Goal: Task Accomplishment & Management: Manage account settings

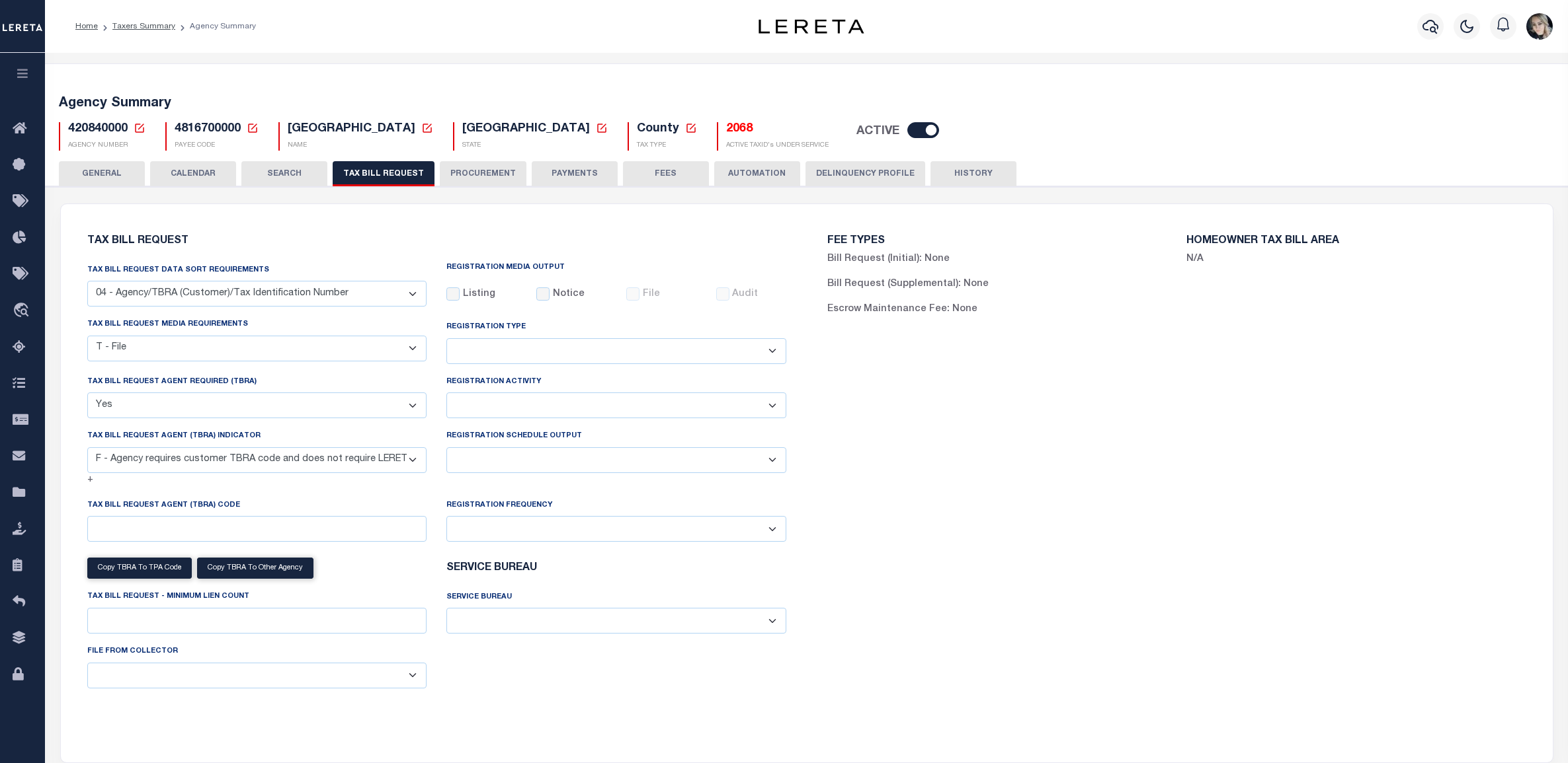
select select "28"
select select "22"
select select "true"
select select "14"
select select
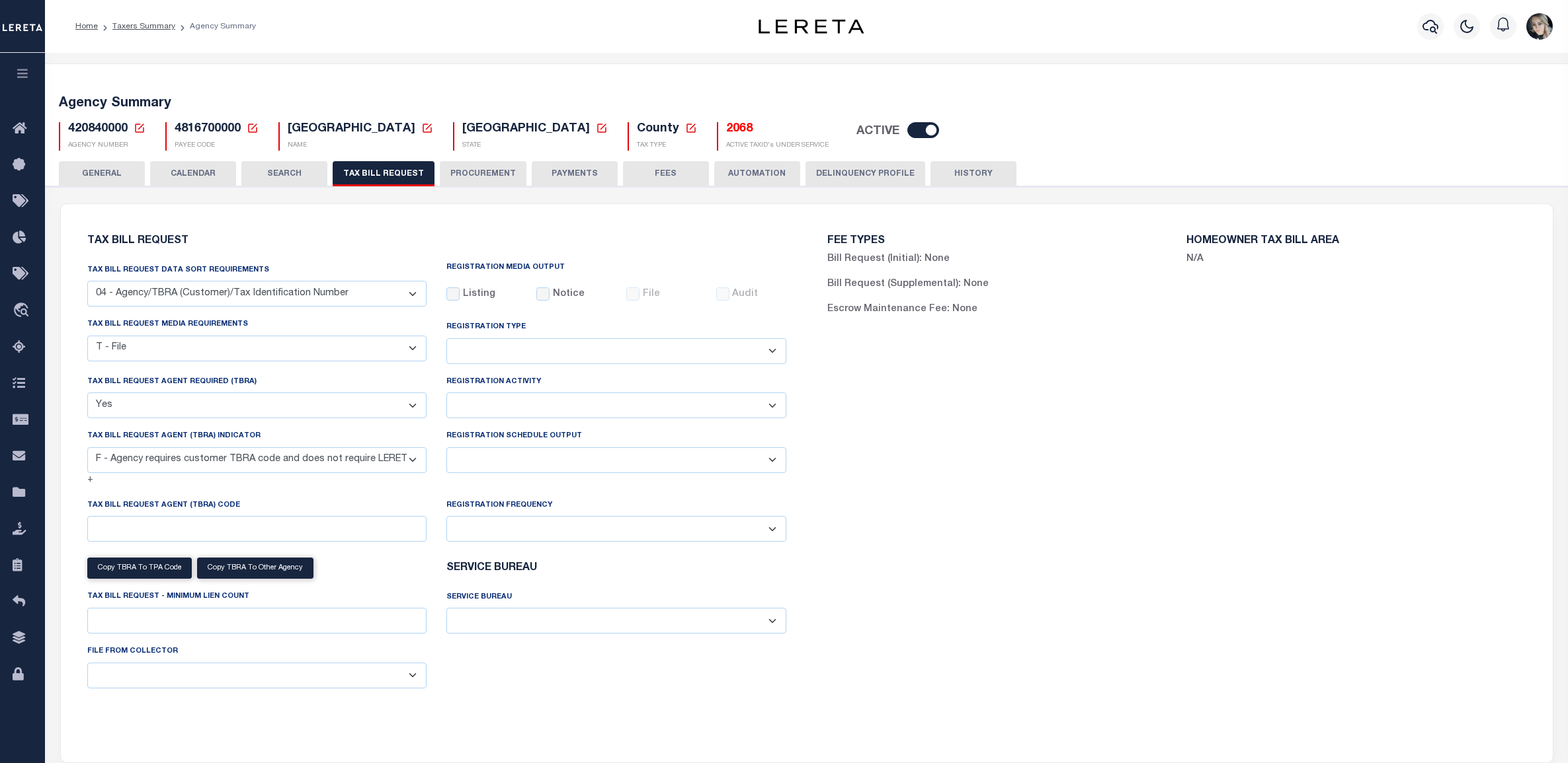
select select "50"
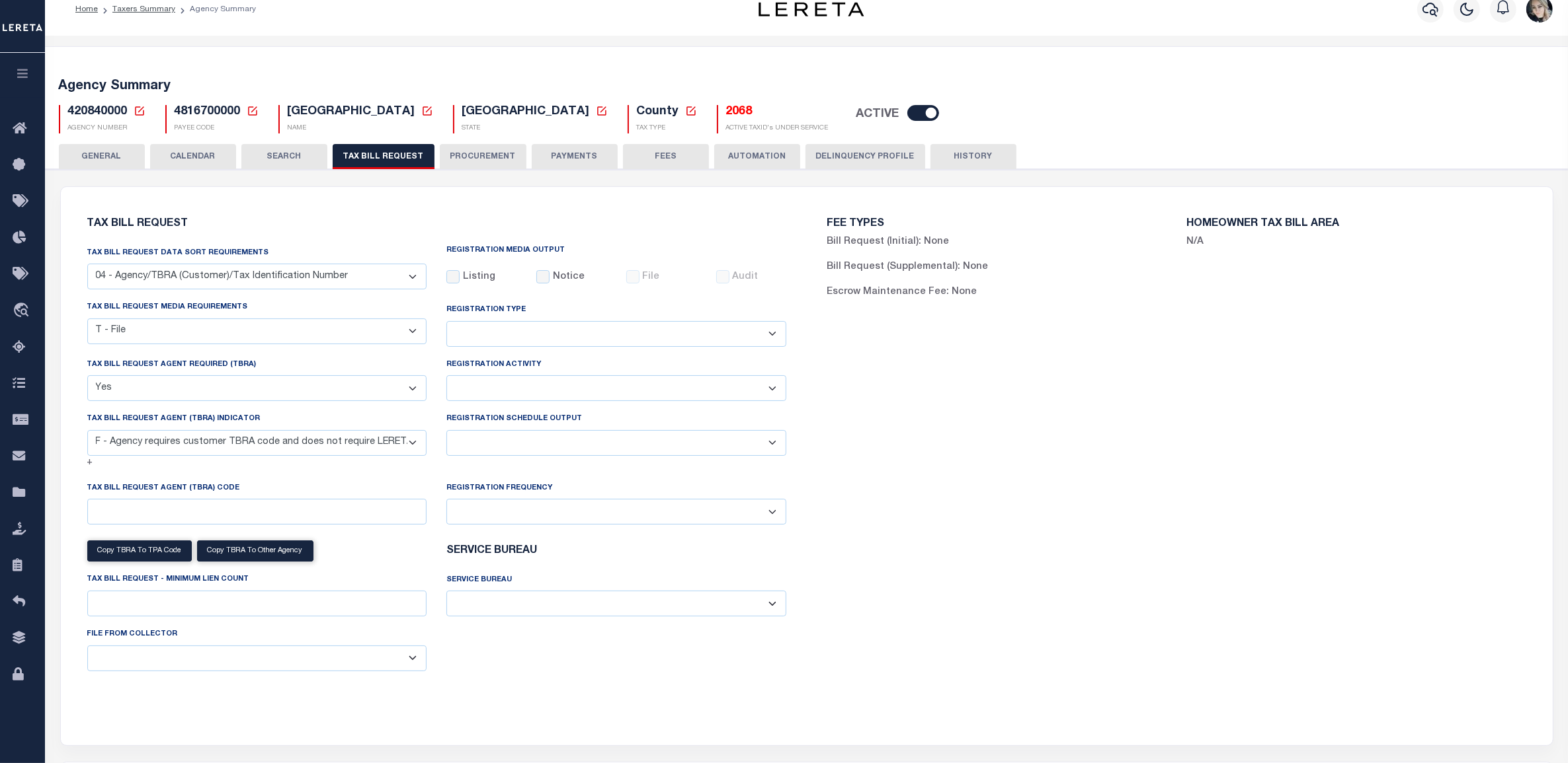
scroll to position [17, 0]
click at [134, 106] on icon at bounding box center [139, 111] width 12 height 12
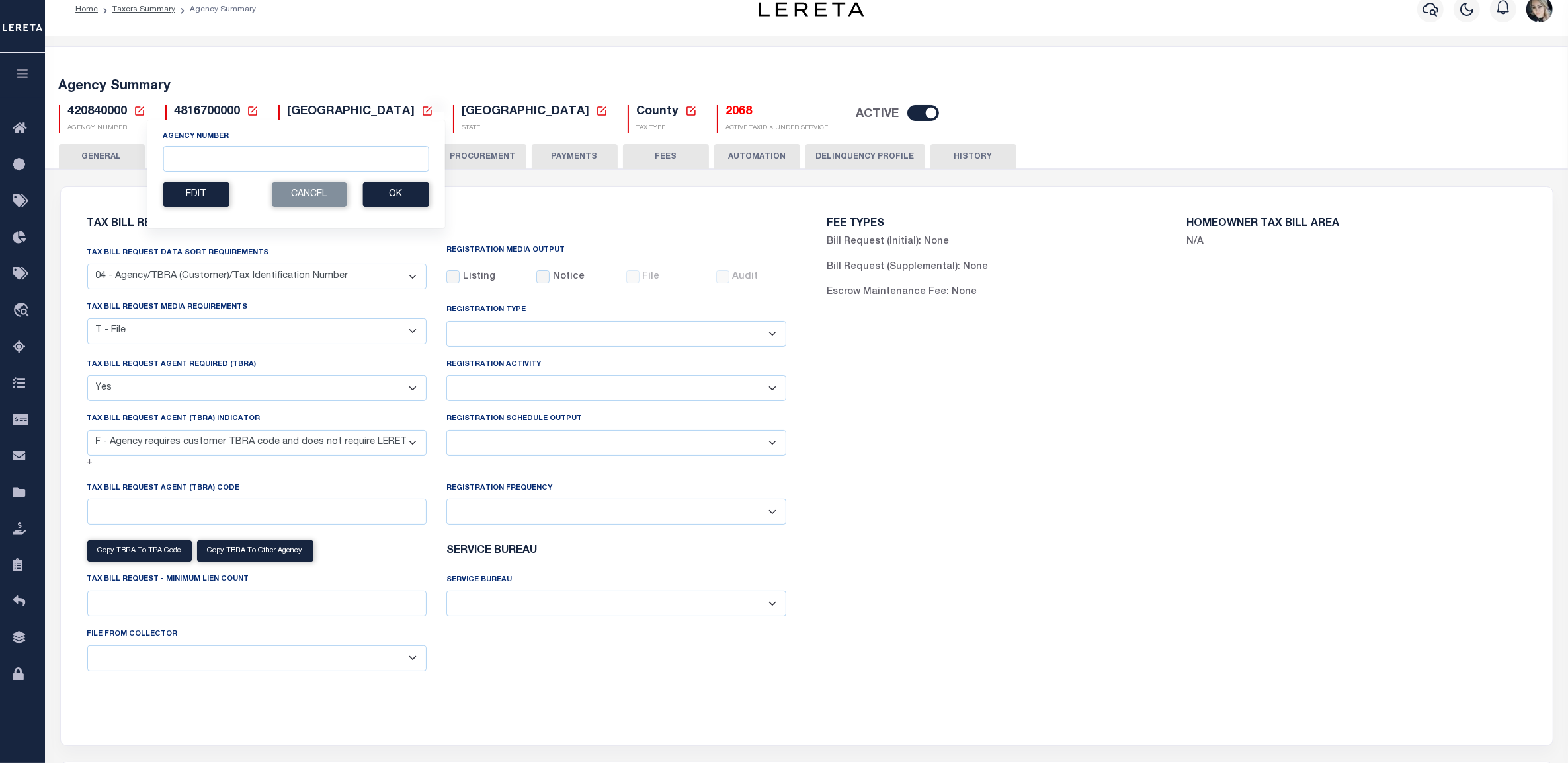
drag, startPoint x: 179, startPoint y: 147, endPoint x: 180, endPoint y: 153, distance: 6.1
click at [177, 147] on div "Agency Number" at bounding box center [295, 151] width 266 height 41
click at [180, 162] on input "Agency Number" at bounding box center [295, 159] width 266 height 26
type input "421200000"
click at [397, 200] on button "Ok" at bounding box center [395, 194] width 66 height 24
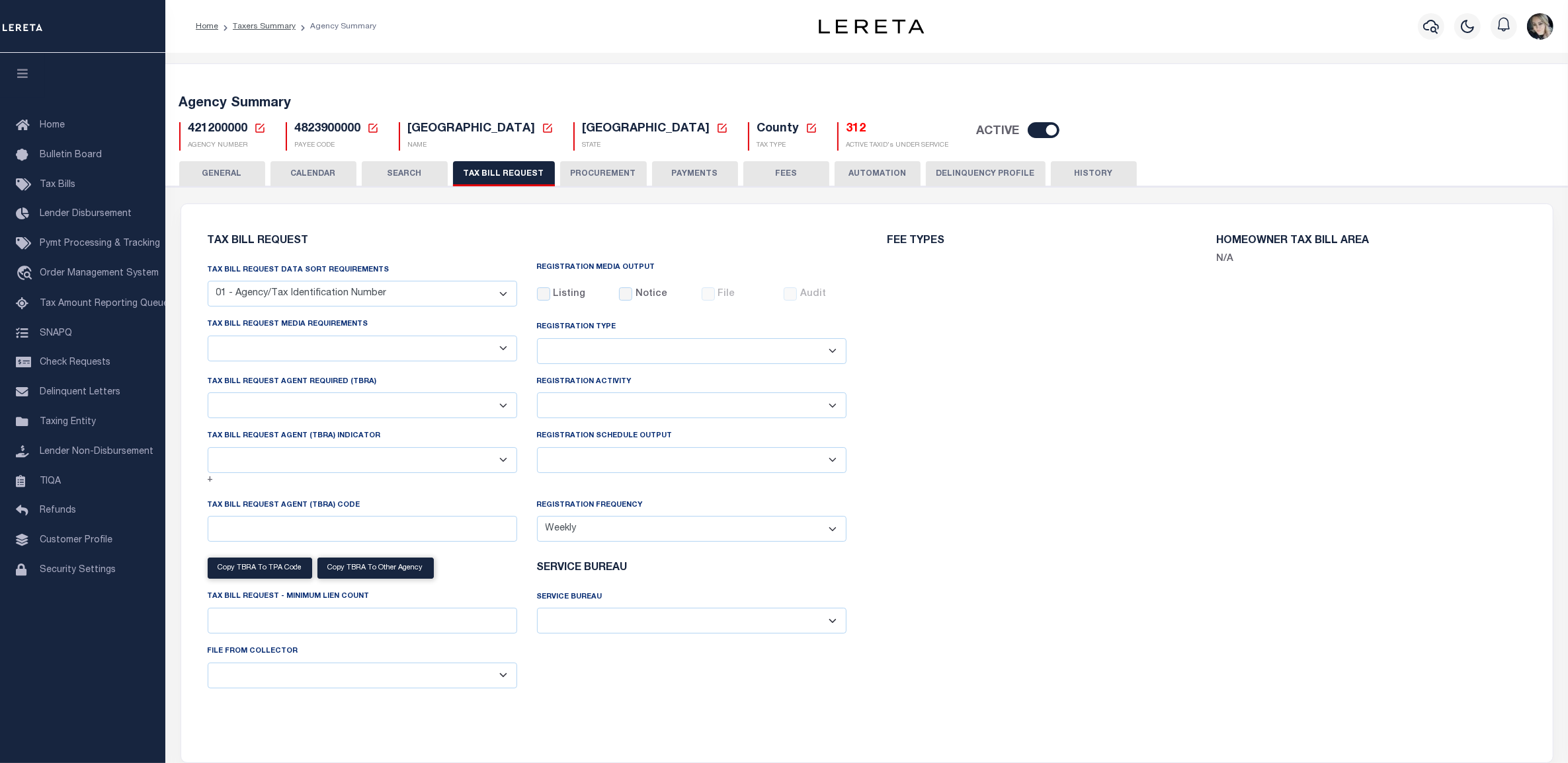
click at [220, 131] on span "421200000" at bounding box center [218, 128] width 60 height 12
select select "22"
select select "true"
select select "13"
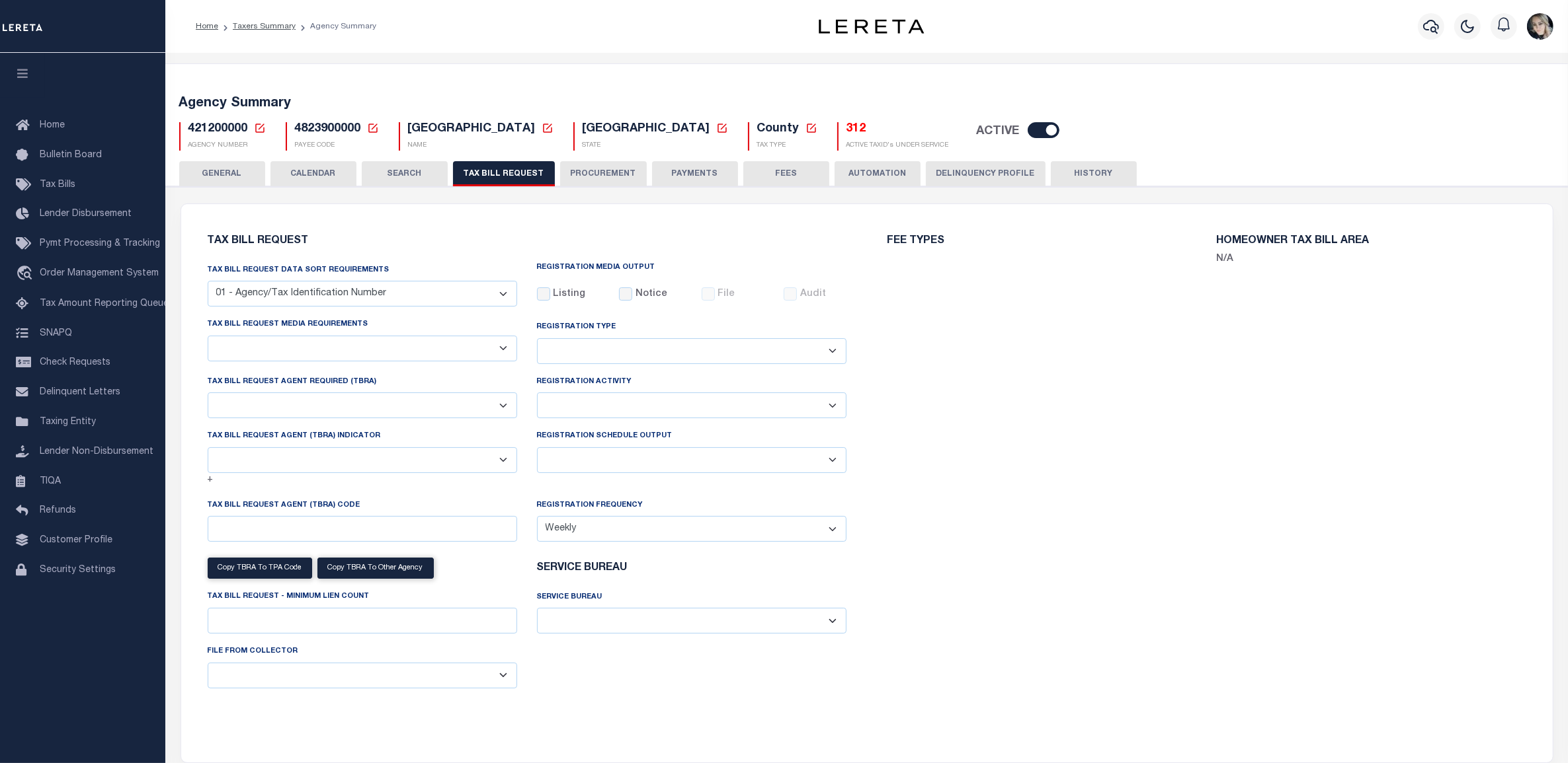
select select "1"
type input "L120"
select select
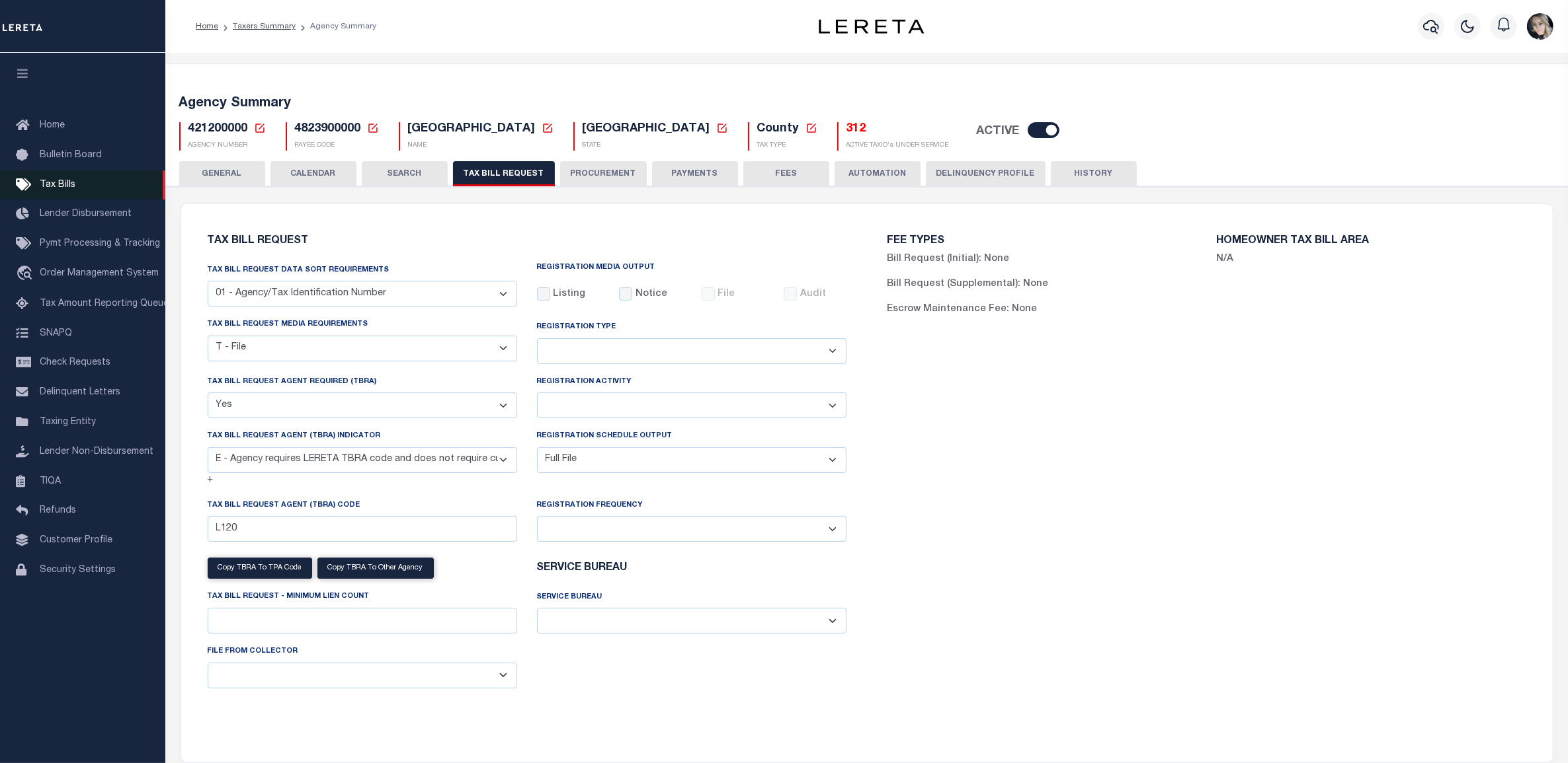
drag, startPoint x: 60, startPoint y: 188, endPoint x: 23, endPoint y: 196, distance: 37.9
click at [60, 187] on span "Tax Bills" at bounding box center [58, 185] width 36 height 9
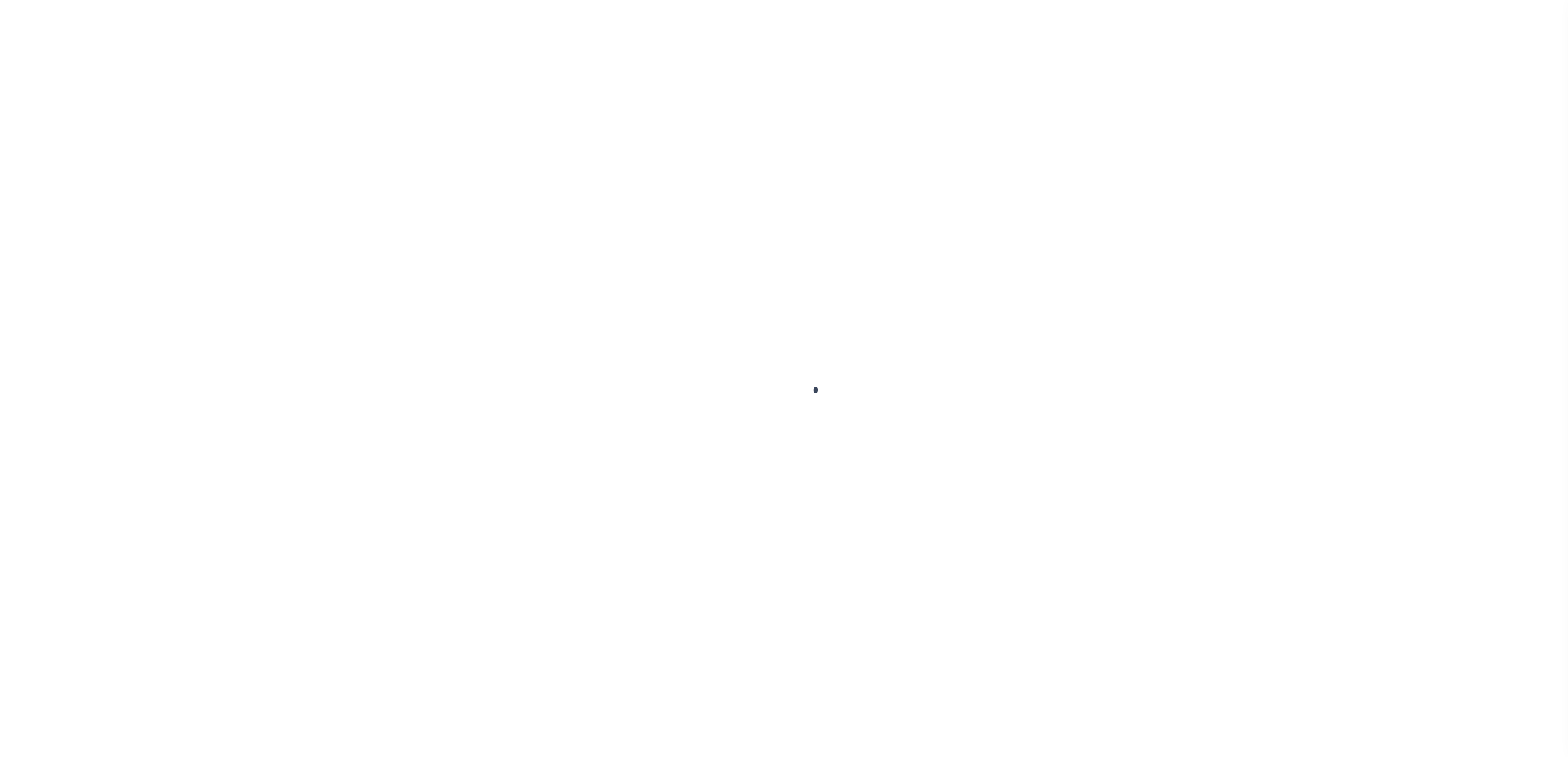
select select
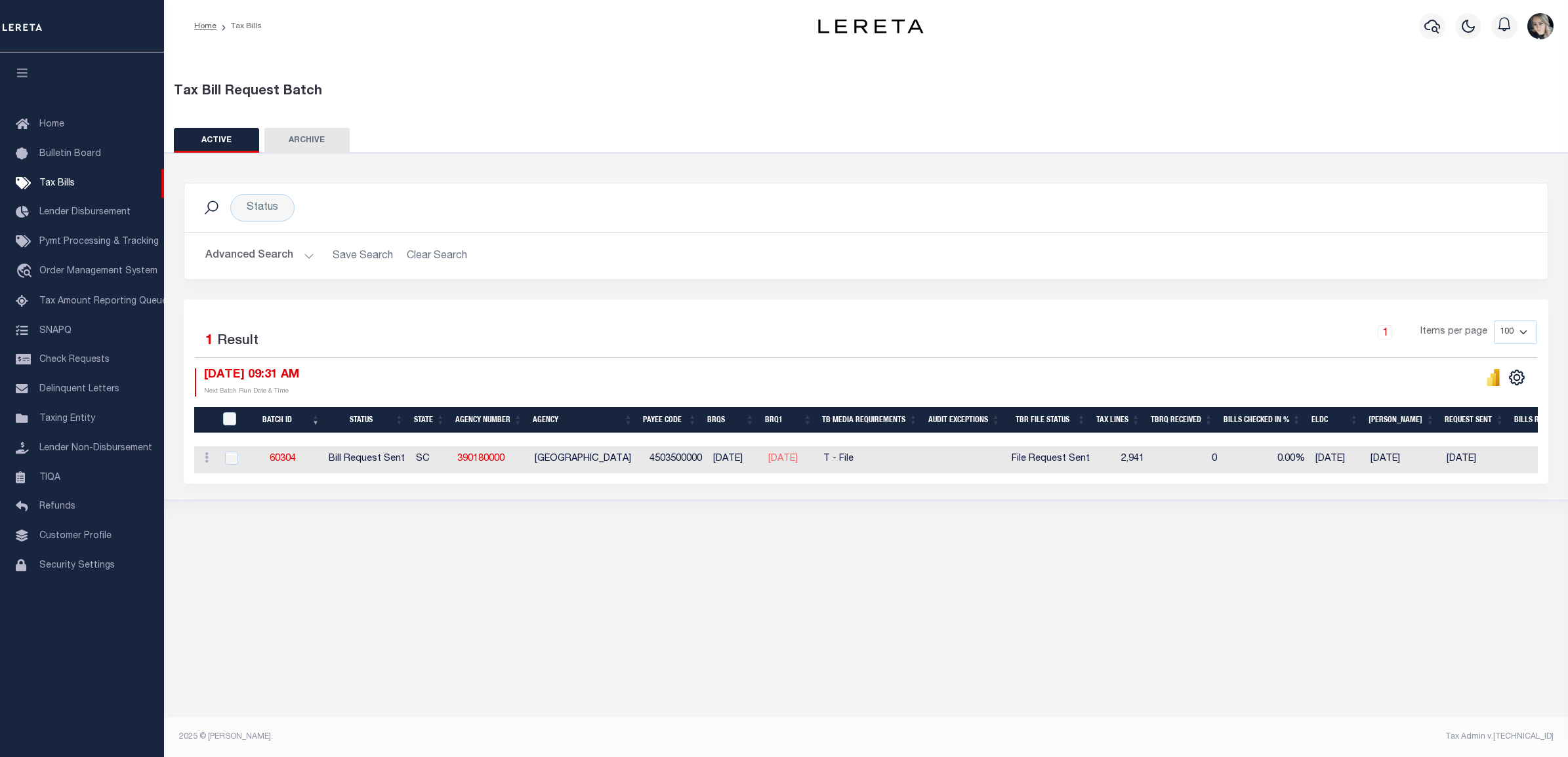
click at [290, 254] on button "Advanced Search" at bounding box center [260, 256] width 109 height 26
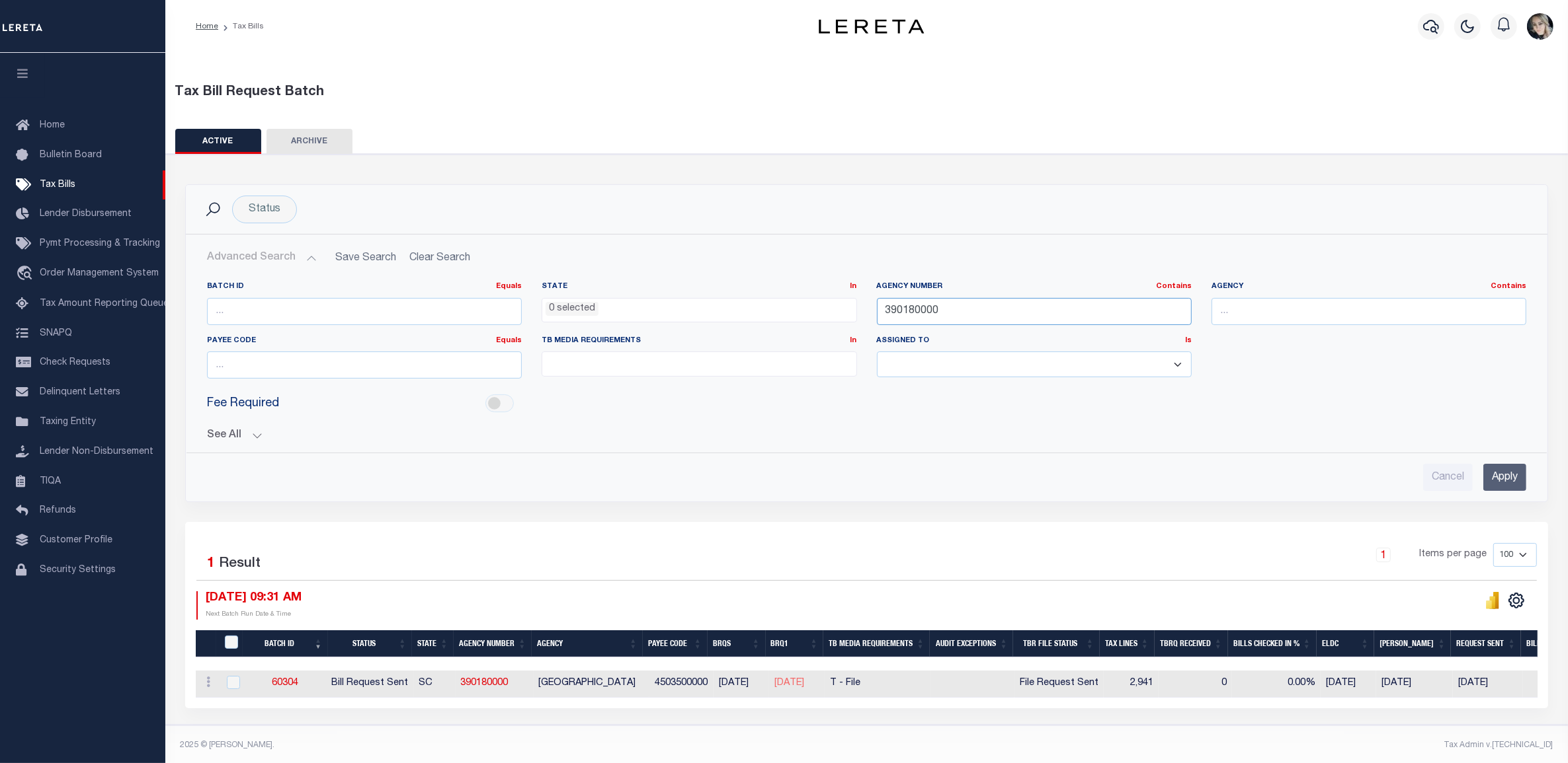
click at [892, 314] on input "390180000" at bounding box center [1034, 312] width 315 height 27
paste input "421200000"
type input "421200000"
click at [1499, 477] on input "Apply" at bounding box center [1505, 477] width 43 height 27
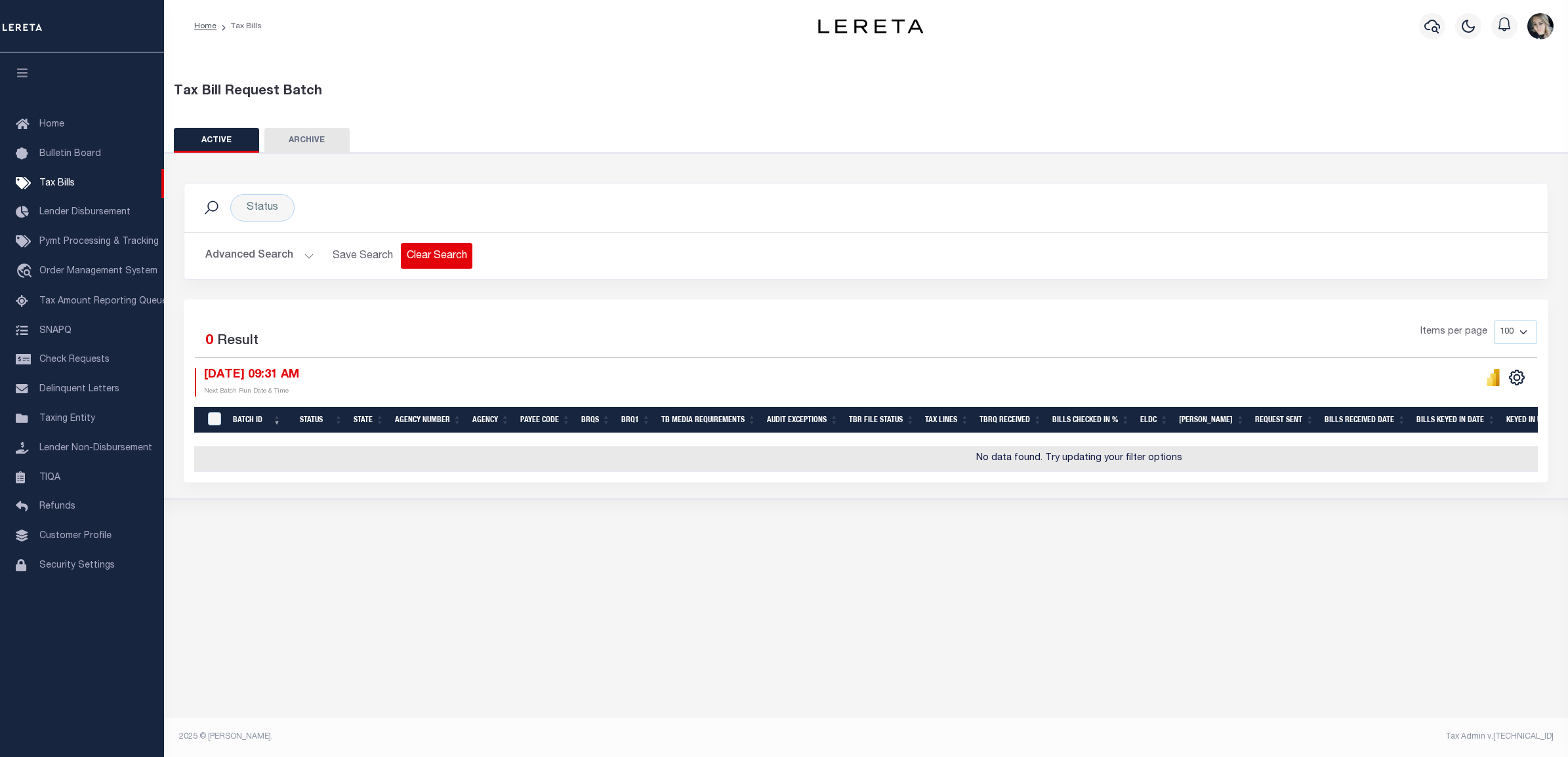
click at [438, 257] on button "Clear Search" at bounding box center [437, 256] width 72 height 26
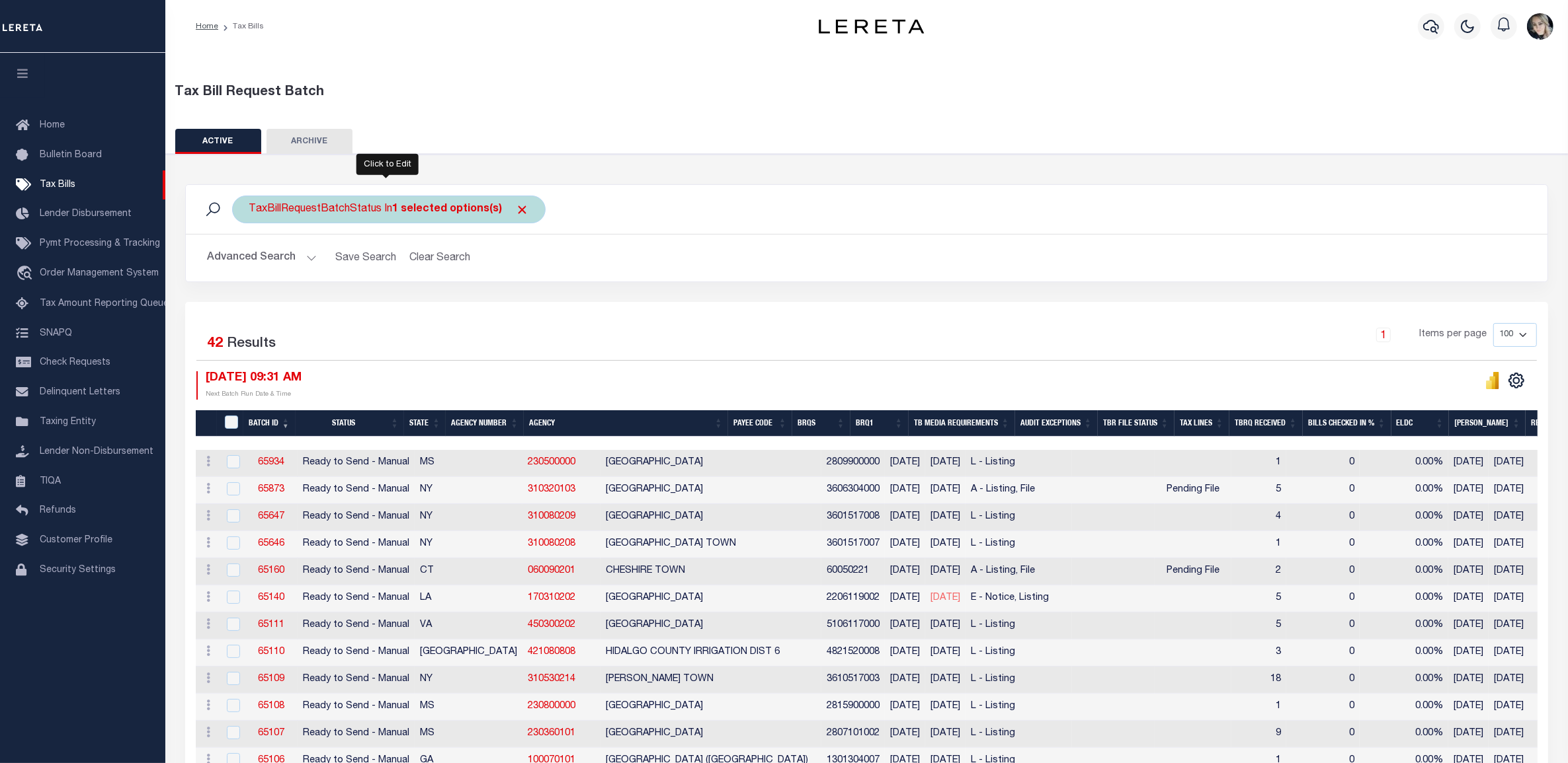
click at [453, 204] on b "1 selected options(s)" at bounding box center [447, 209] width 110 height 11
click at [381, 226] on ul "1 selected" at bounding box center [346, 234] width 193 height 17
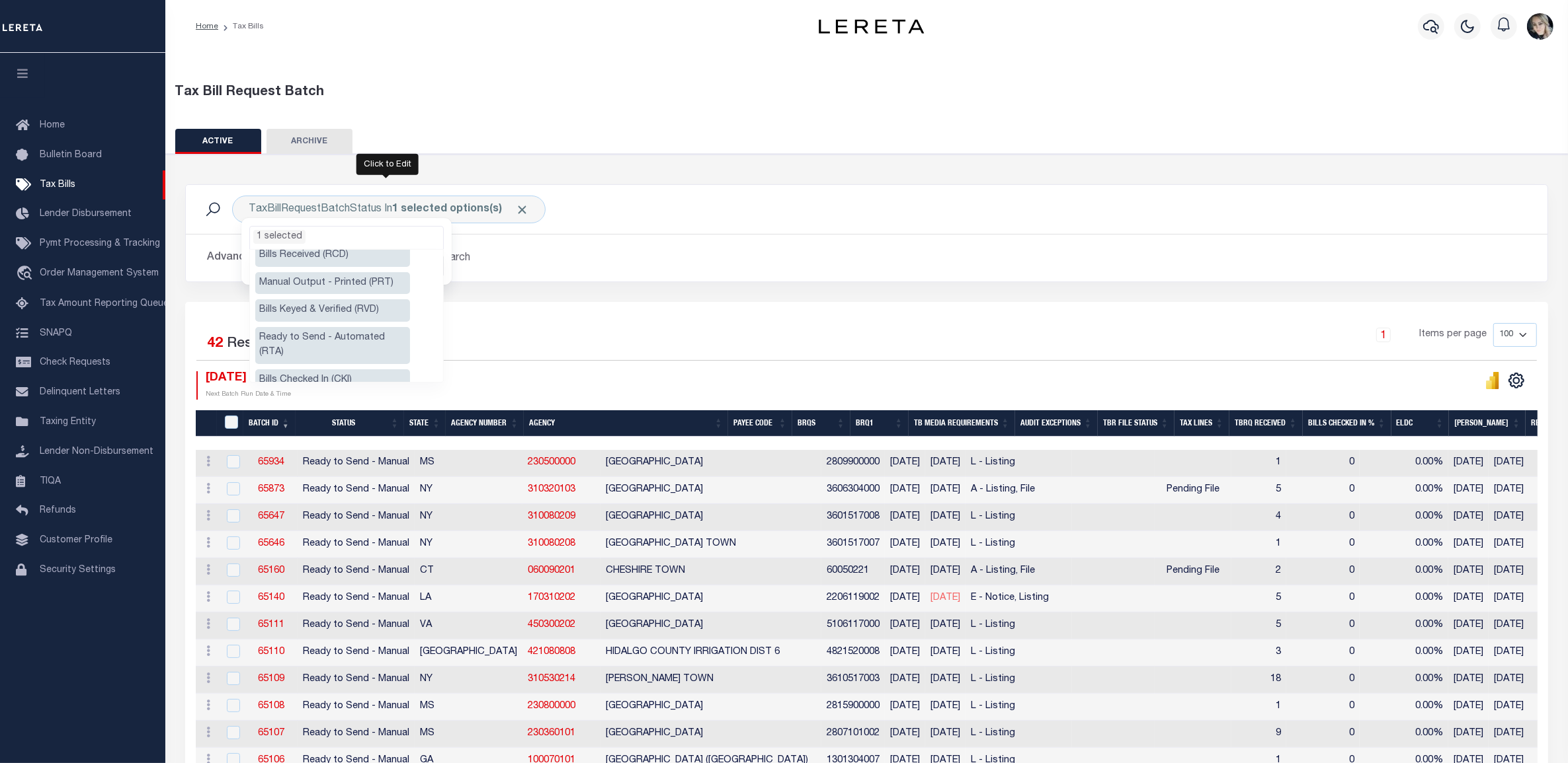
scroll to position [83, 0]
click at [371, 329] on li "Ready to Send - Automated (RTA)" at bounding box center [332, 328] width 154 height 37
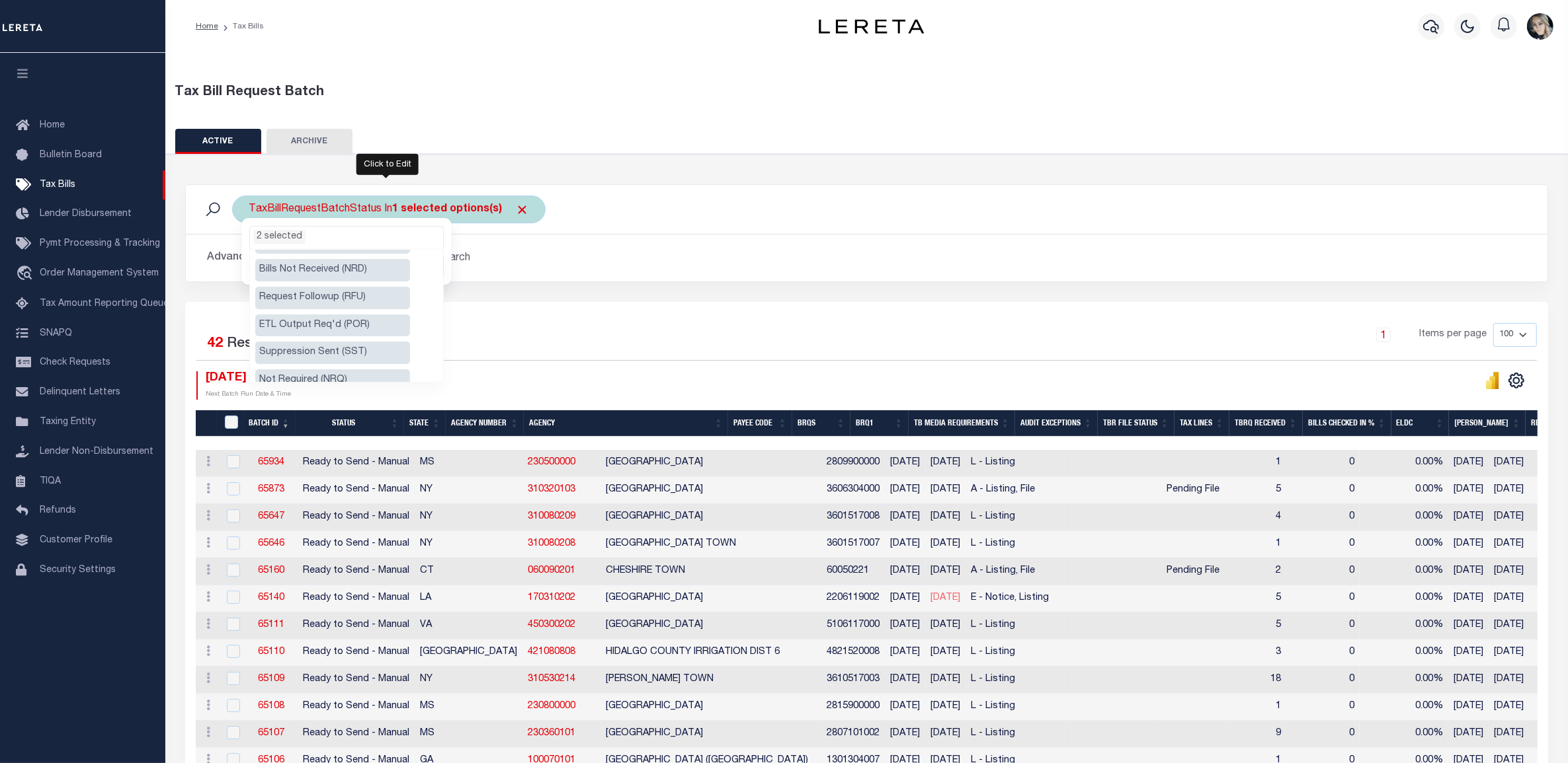
click at [370, 239] on ul "2 selected" at bounding box center [346, 234] width 193 height 17
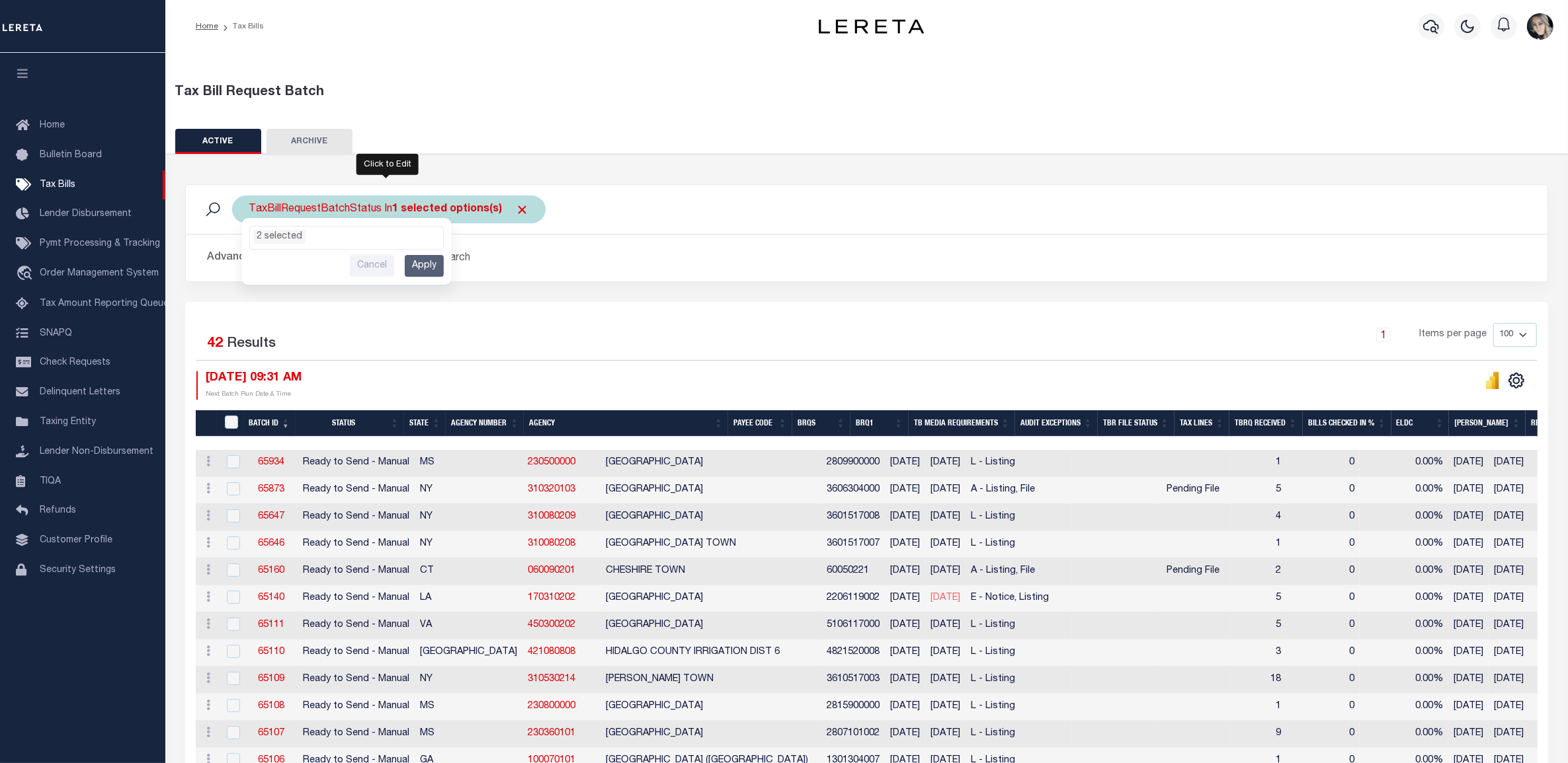
click at [424, 266] on input "Apply" at bounding box center [424, 266] width 39 height 22
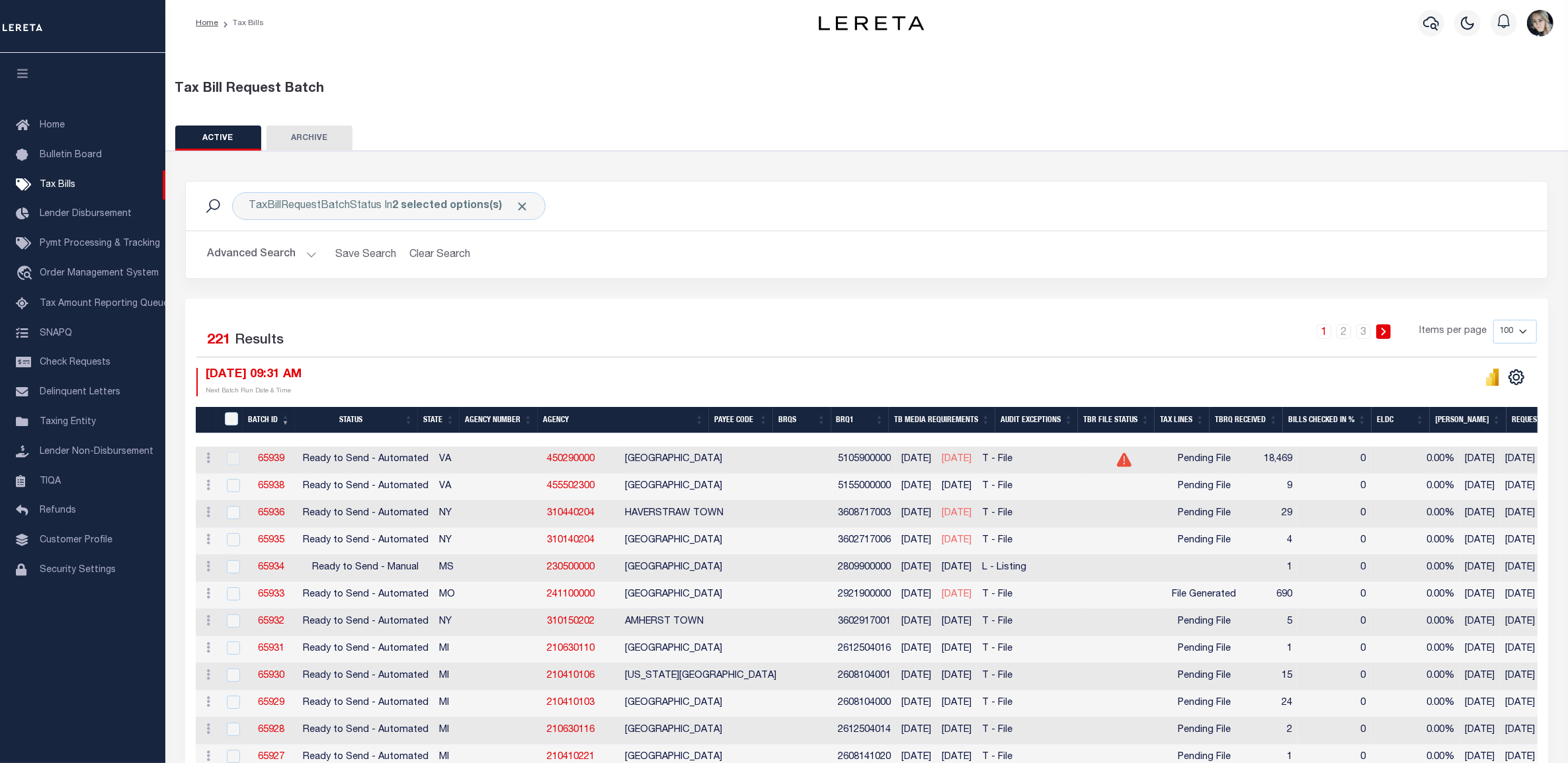
scroll to position [0, 0]
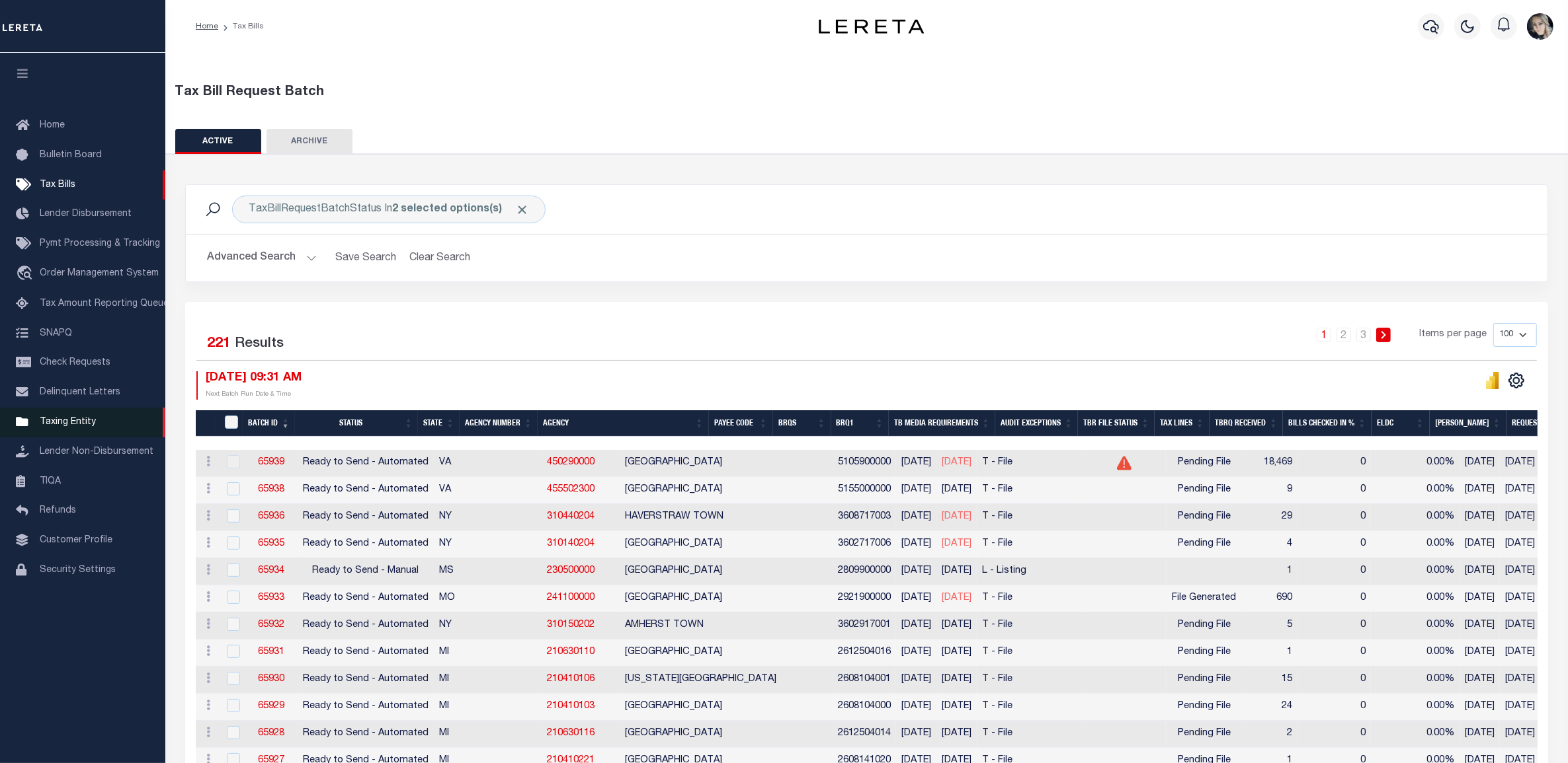
click at [67, 427] on span "Taxing Entity" at bounding box center [68, 422] width 56 height 9
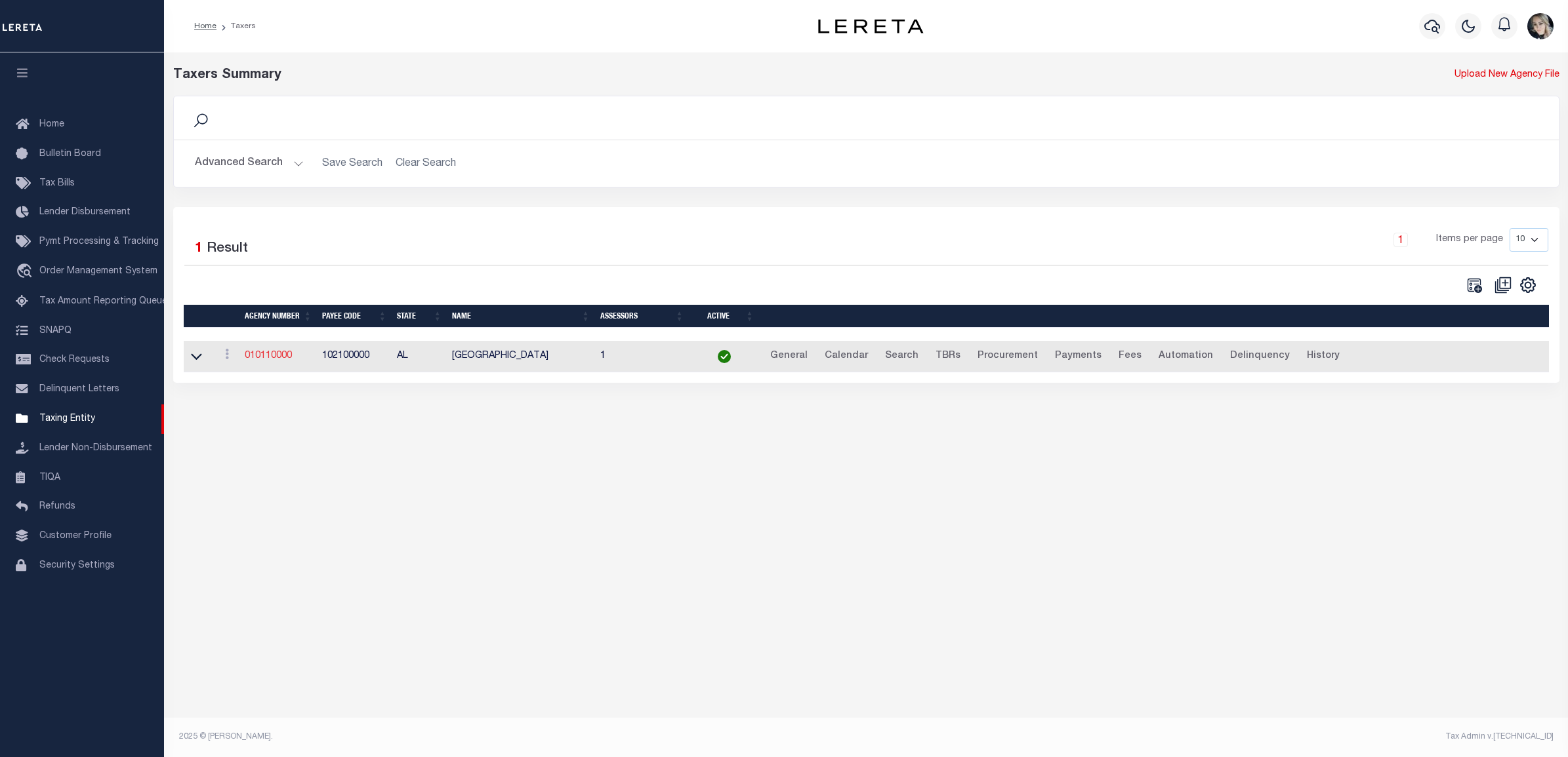
click at [269, 359] on link "010110000" at bounding box center [268, 356] width 47 height 9
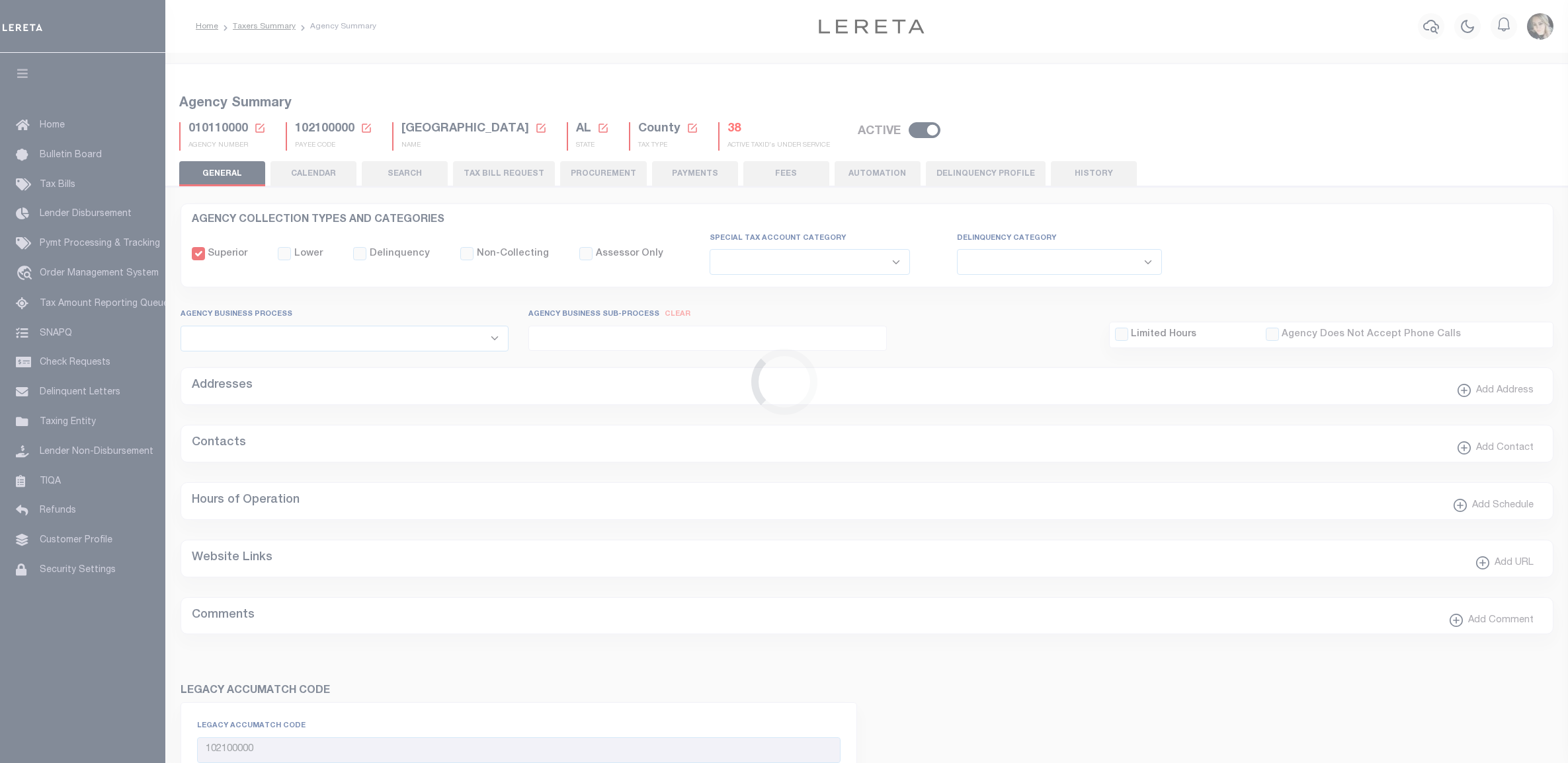
select select
click at [258, 127] on icon at bounding box center [259, 128] width 12 height 12
click at [0, 0] on input "Agency Number" at bounding box center [0, 0] width 0 height 0
paste input "130118801"
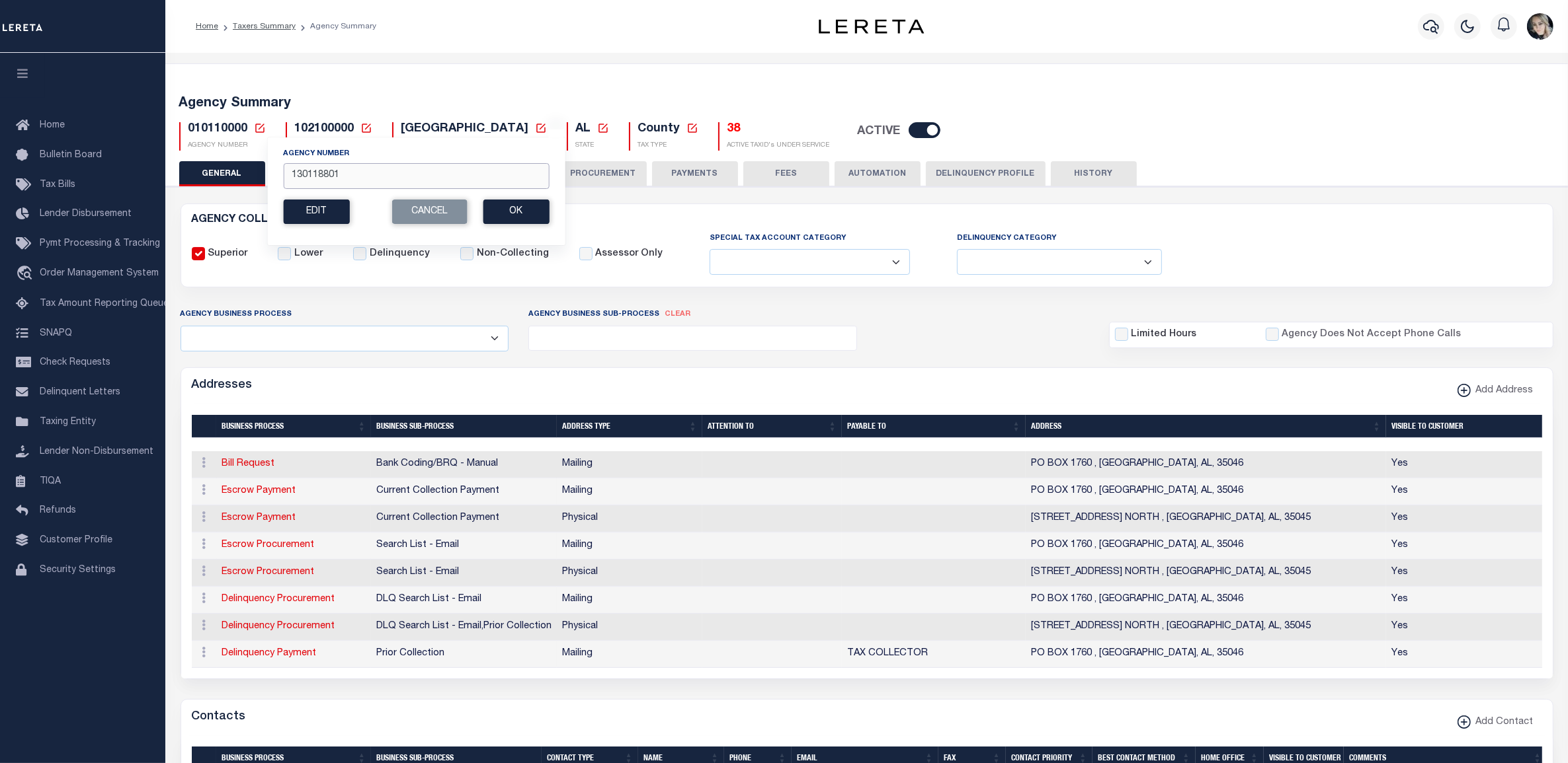
type input "130118801"
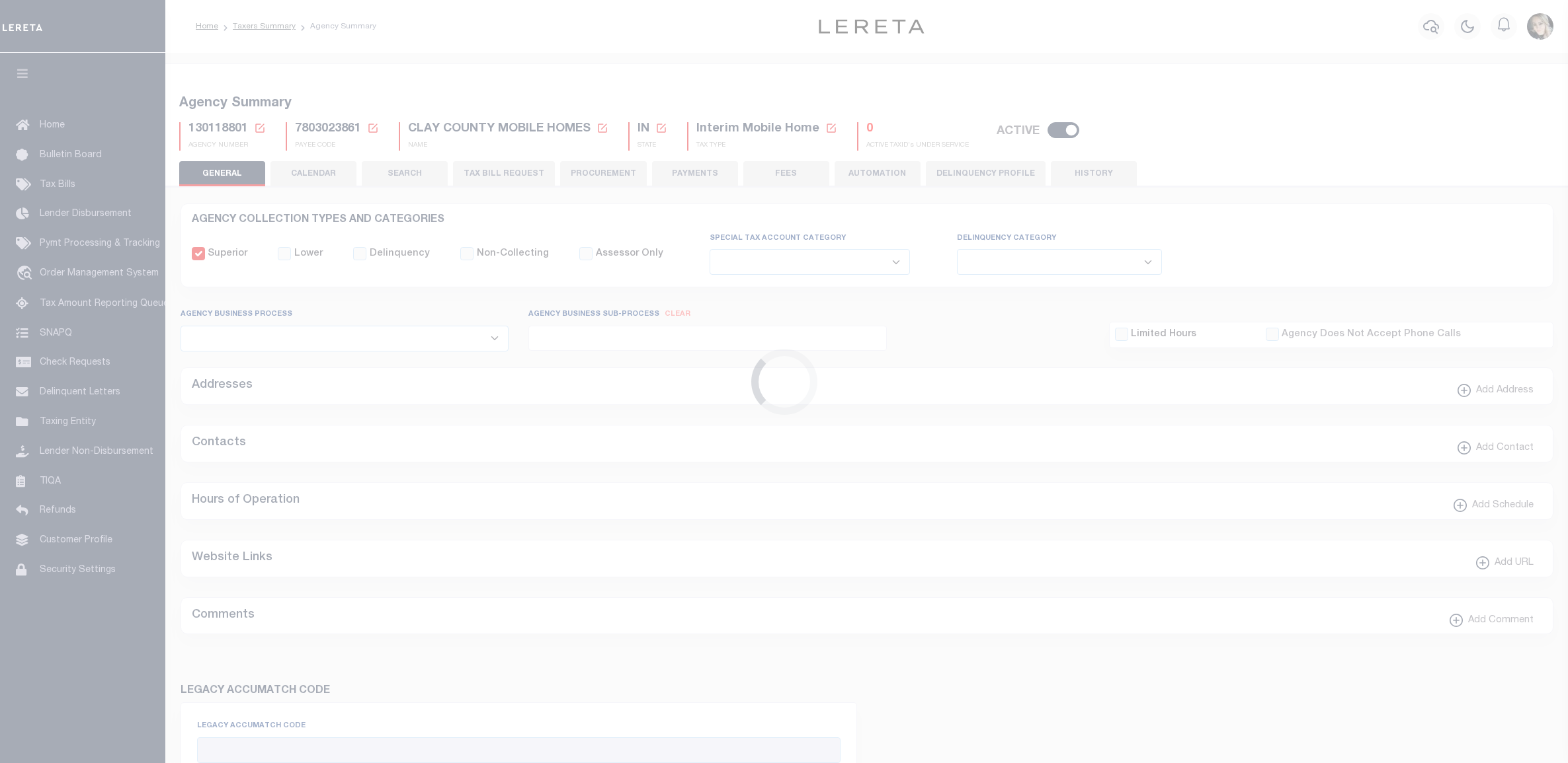
select select
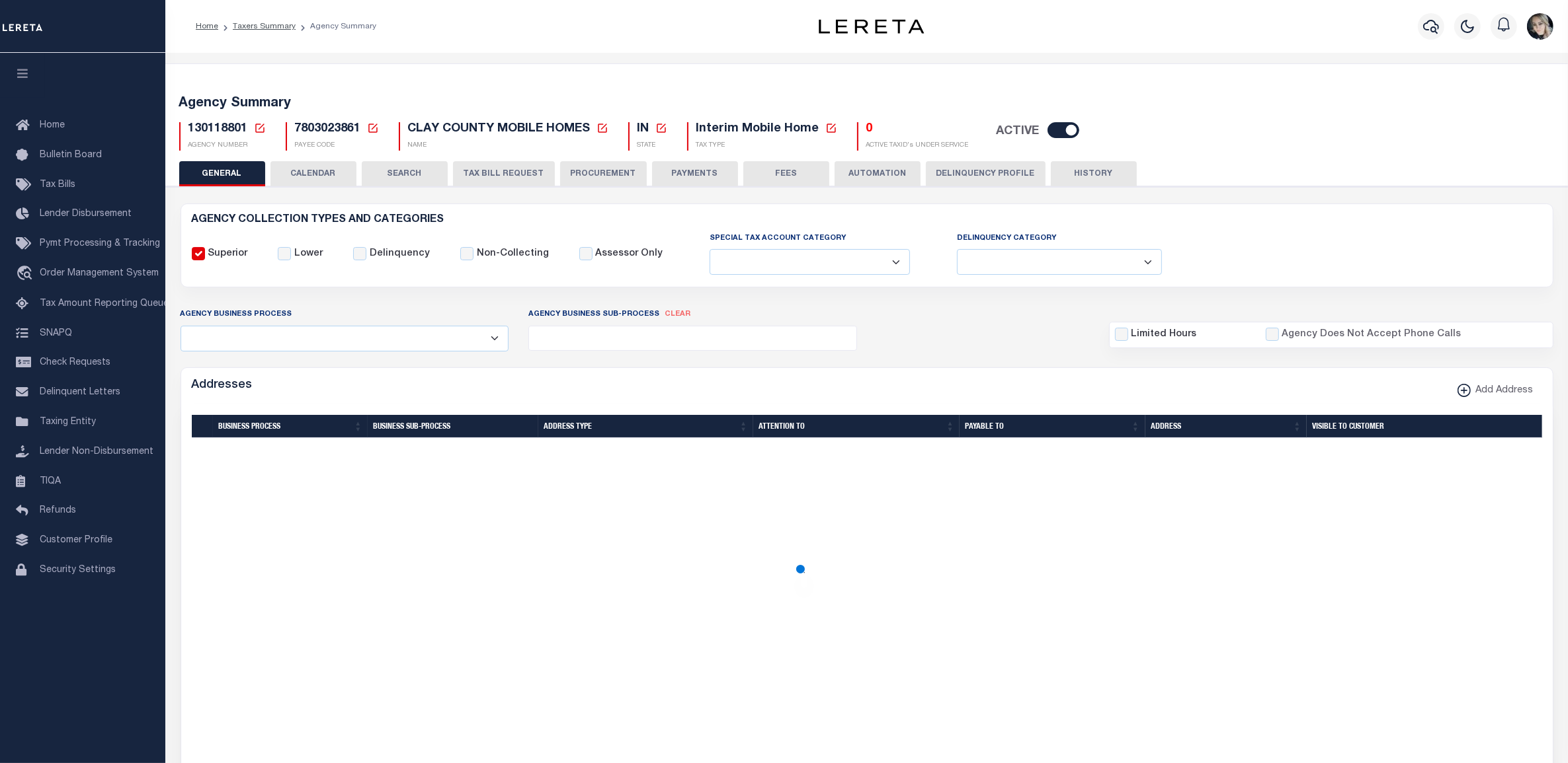
click at [460, 172] on button "TAX BILL REQUEST" at bounding box center [503, 174] width 102 height 25
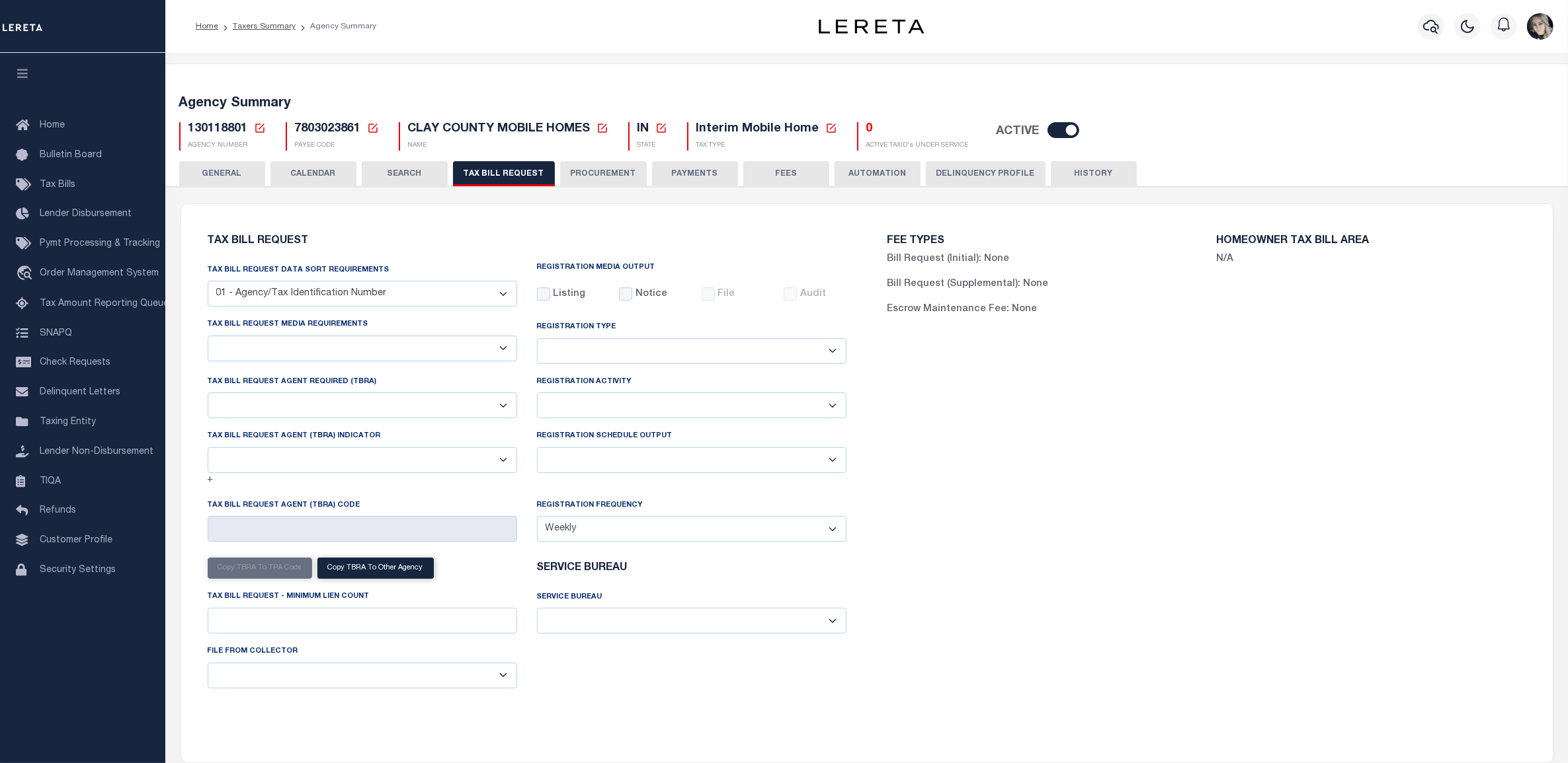
checkbox input "false"
select select "22"
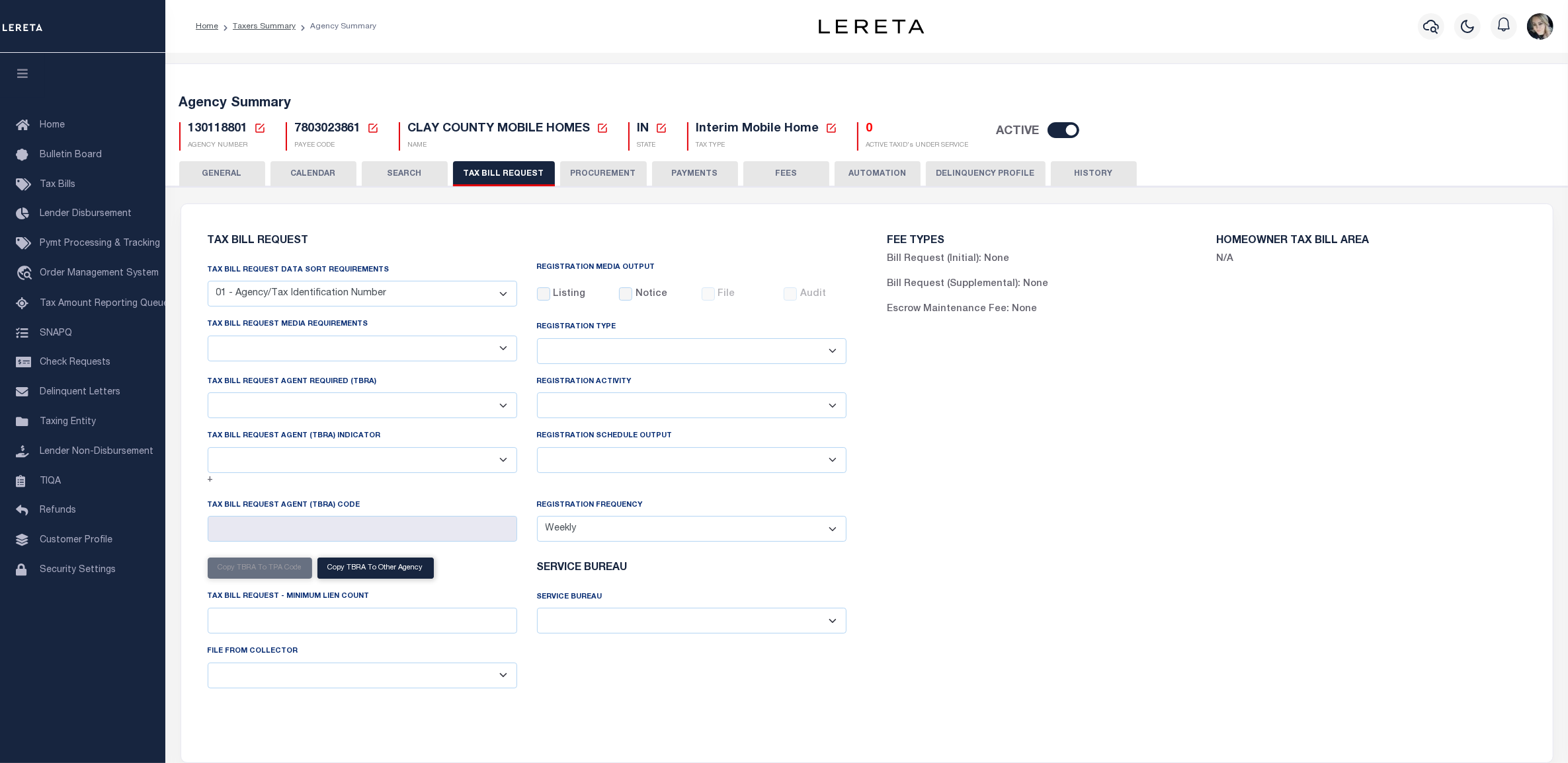
select select "false"
select select
click at [657, 466] on select "Delta File Full File" at bounding box center [691, 460] width 309 height 26
select select "1"
click at [537, 450] on select "Delta File Full File" at bounding box center [691, 460] width 309 height 26
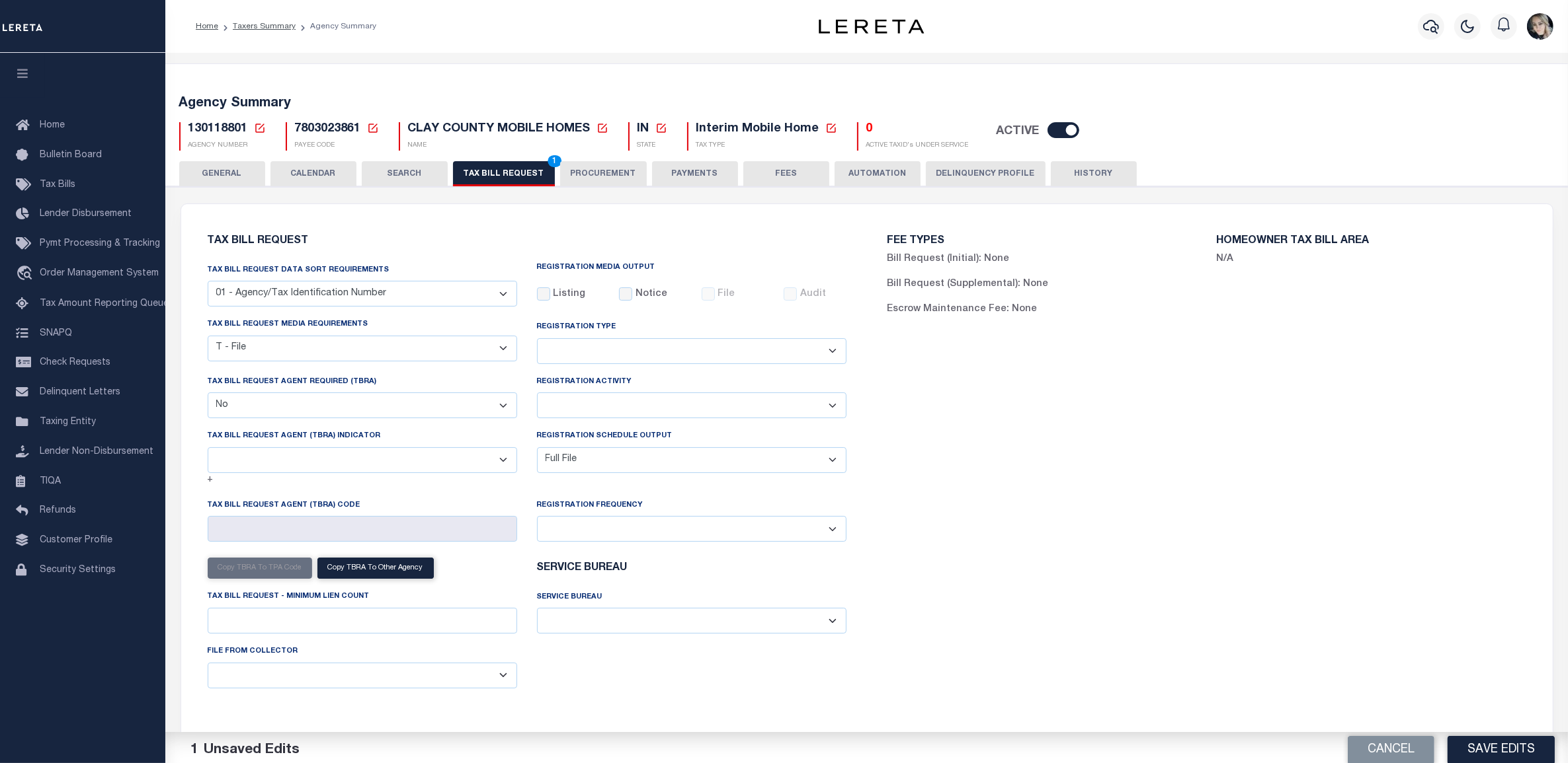
click at [1065, 585] on div "FEE TYPES Bill Request (Initial): None Bill Request (Supplemental): None Escrow…" at bounding box center [1206, 475] width 679 height 511
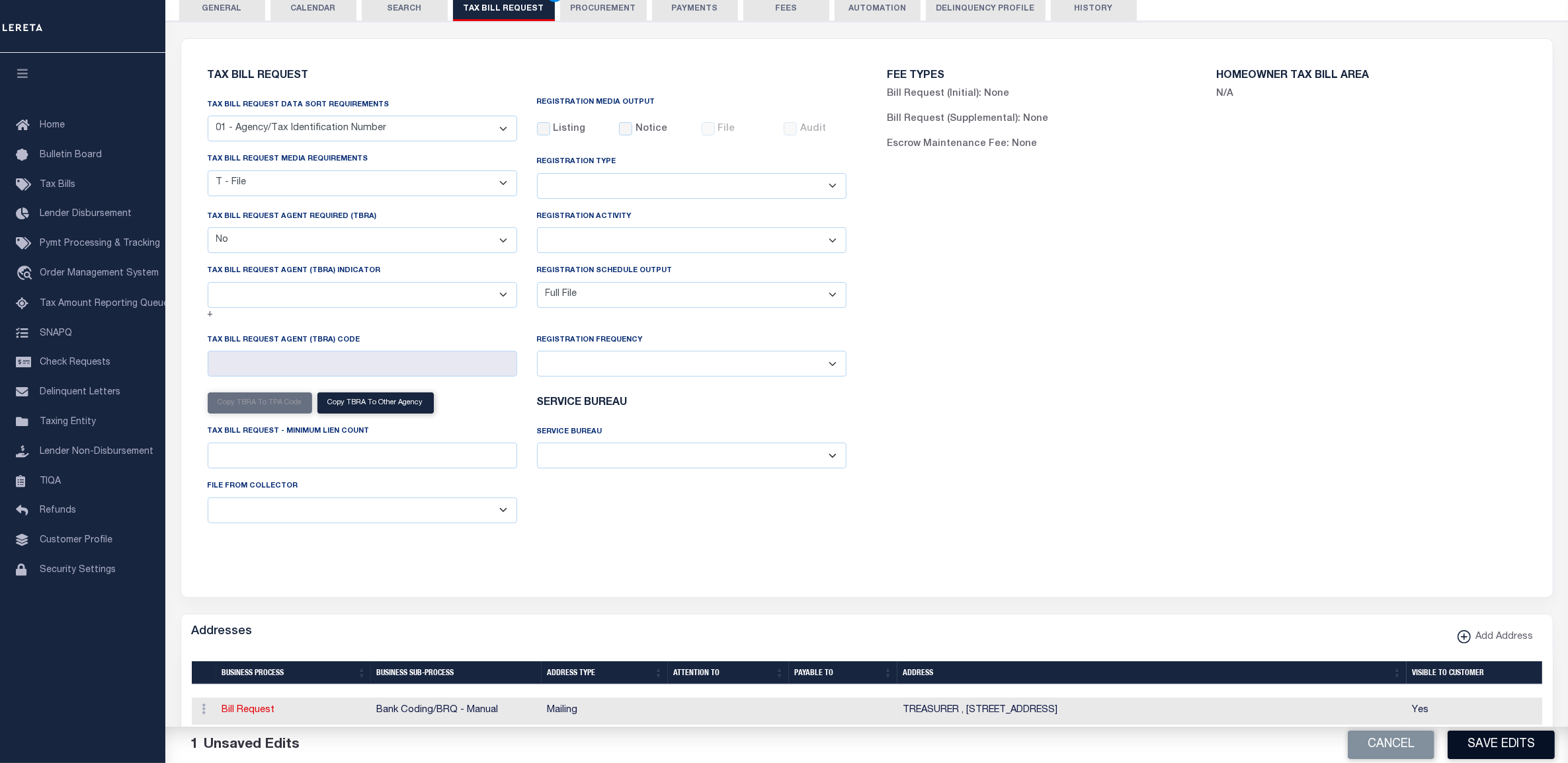
click at [1508, 751] on button "Save Edits" at bounding box center [1500, 746] width 107 height 29
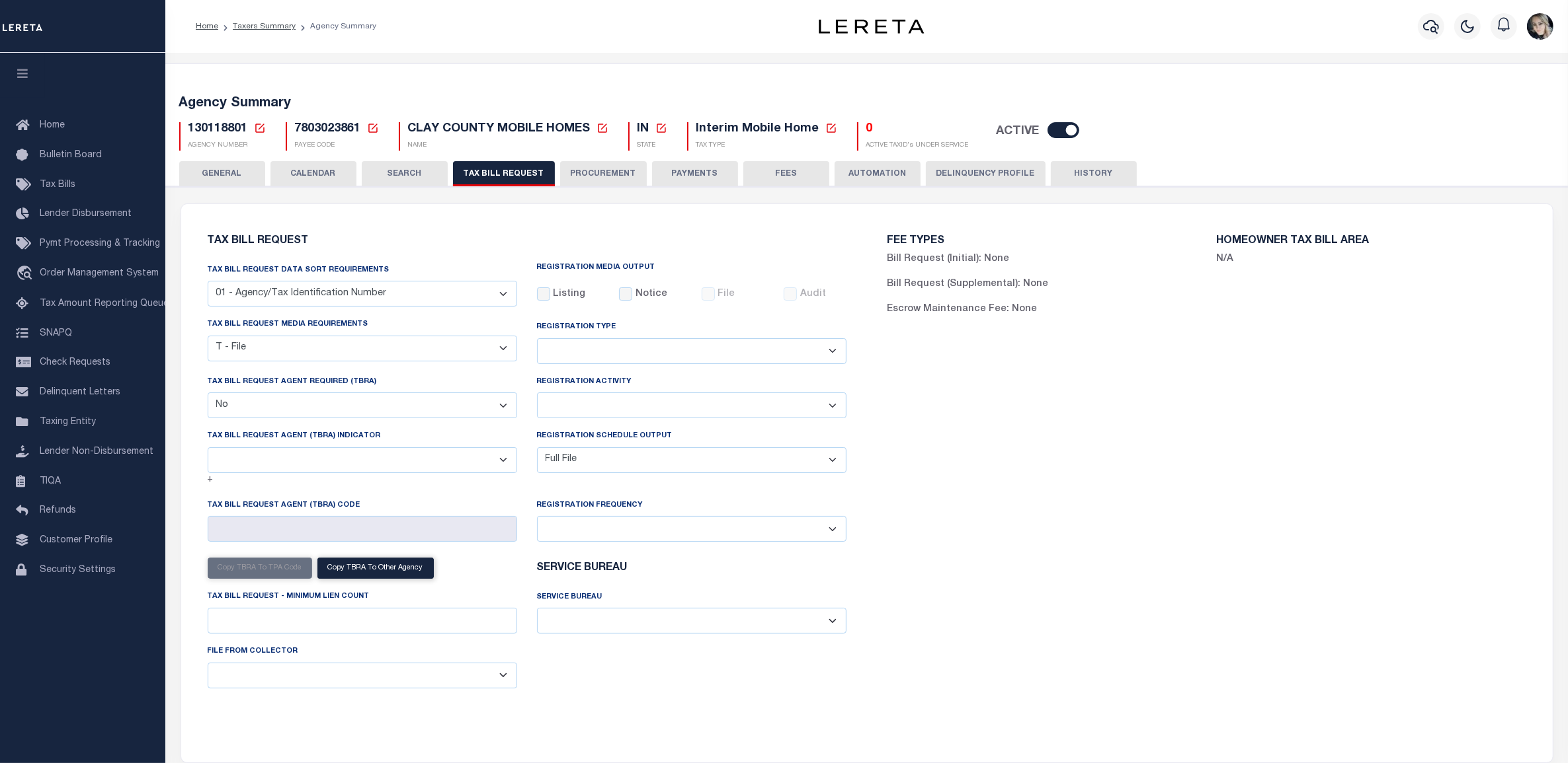
click at [256, 124] on icon at bounding box center [260, 128] width 9 height 9
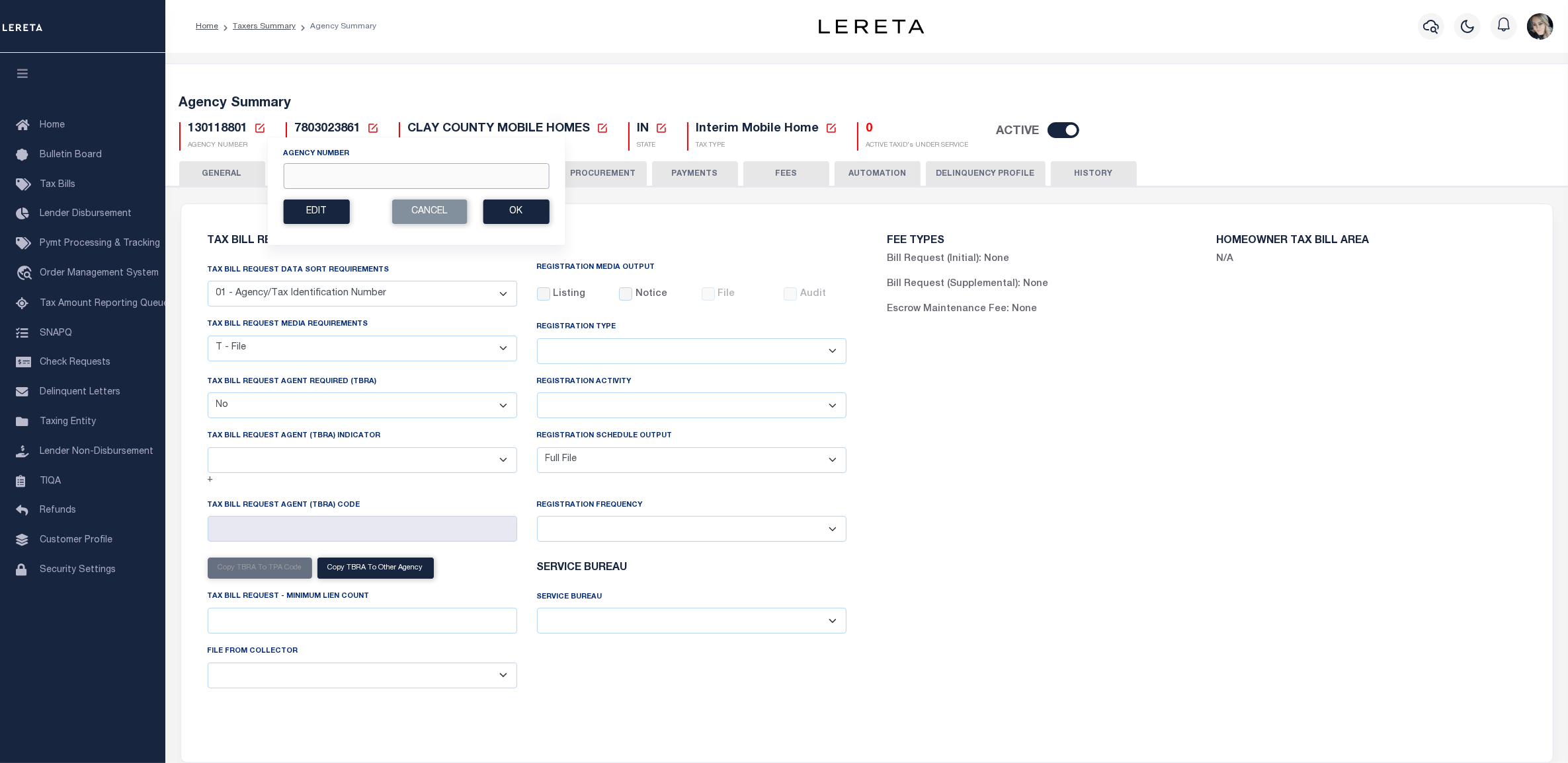
click at [309, 175] on input "Agency Number" at bounding box center [416, 176] width 266 height 26
paste input "130118801"
drag, startPoint x: 318, startPoint y: 175, endPoint x: 466, endPoint y: 175, distance: 148.0
click at [466, 175] on input "130118801" at bounding box center [416, 176] width 266 height 26
type input "130110000"
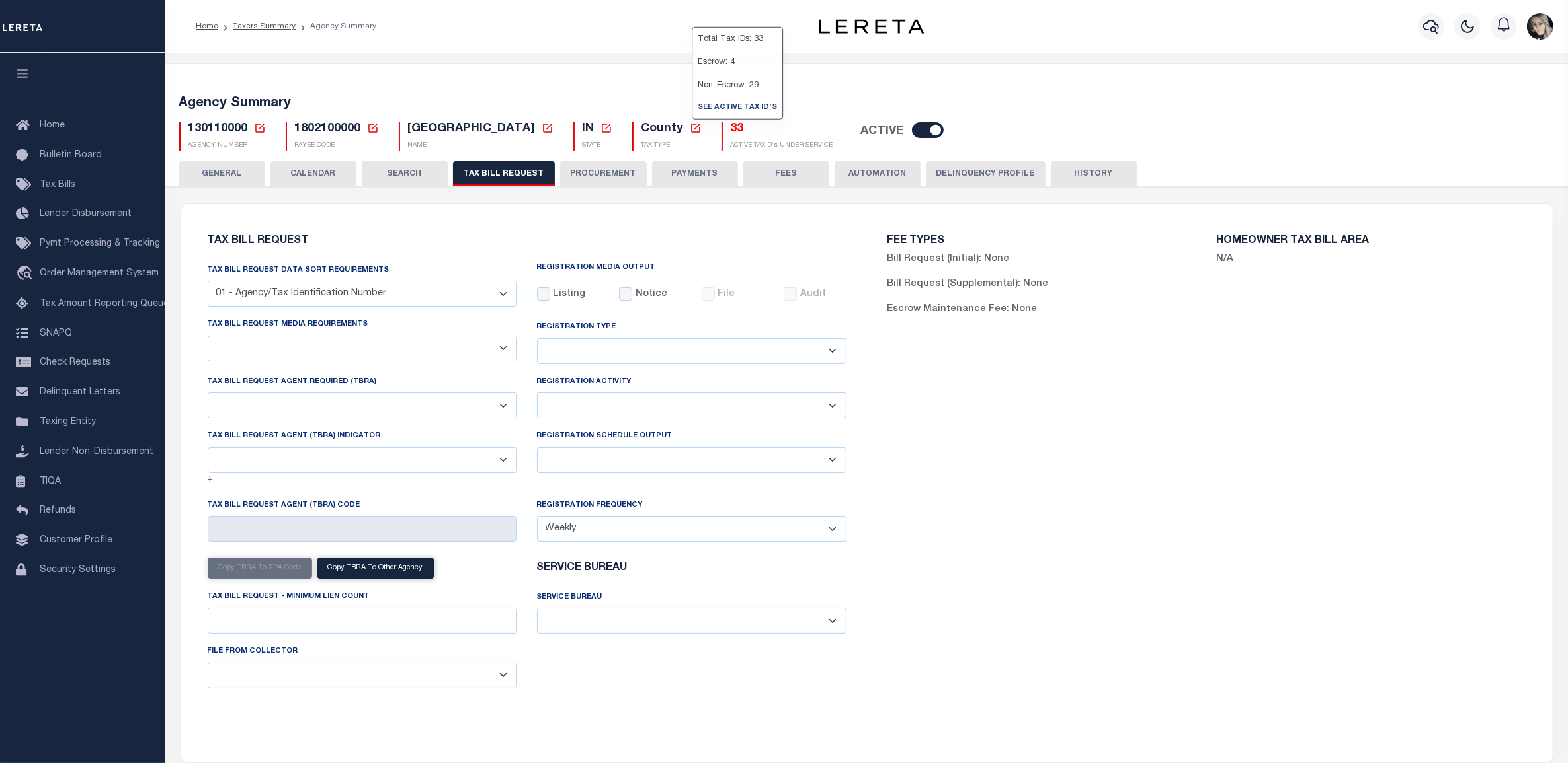
checkbox input "false"
select select "22"
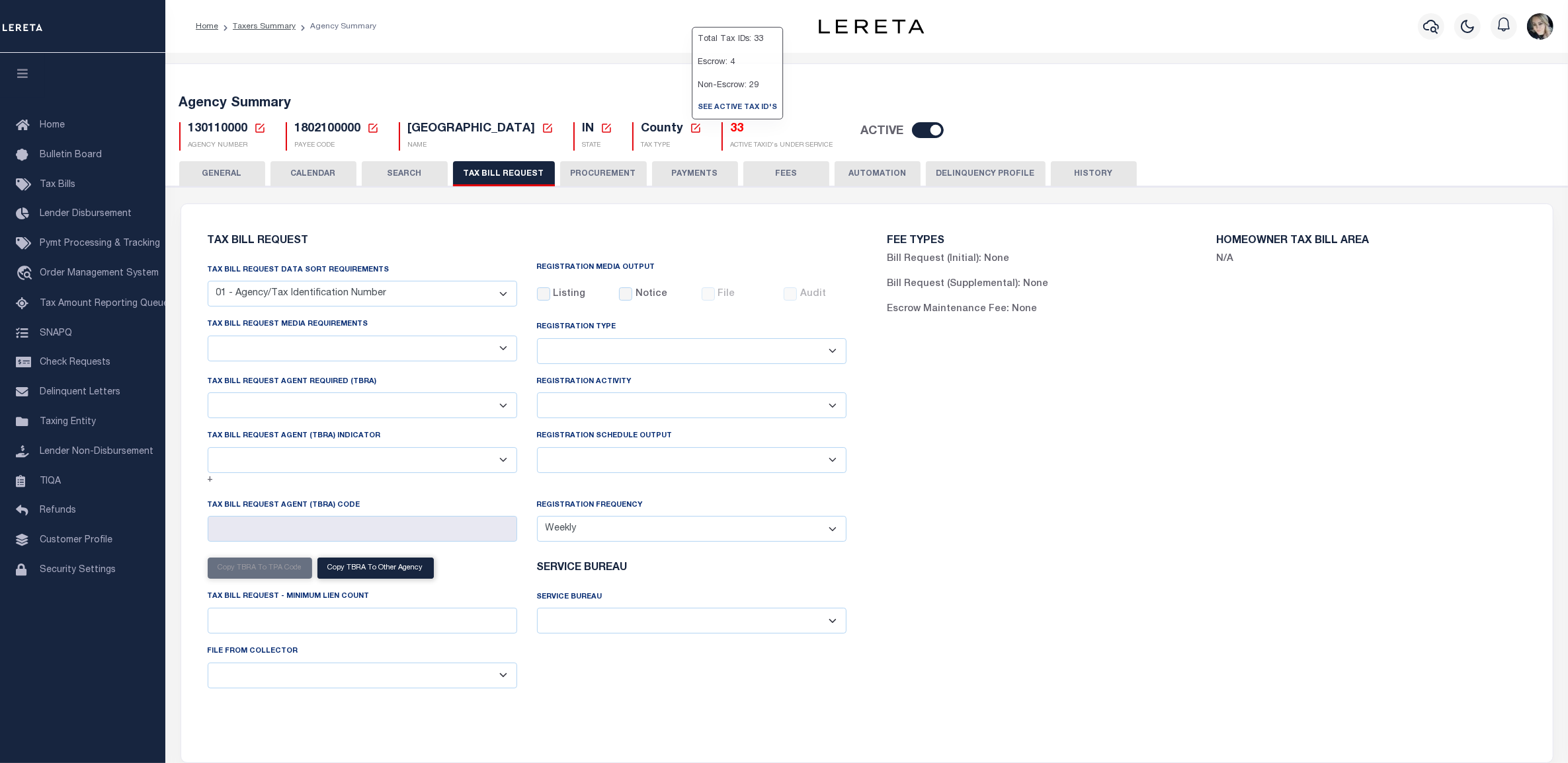
select select "false"
select select "15"
select select
select select "1801743001"
click at [672, 469] on select "Delta File Full File" at bounding box center [691, 460] width 309 height 26
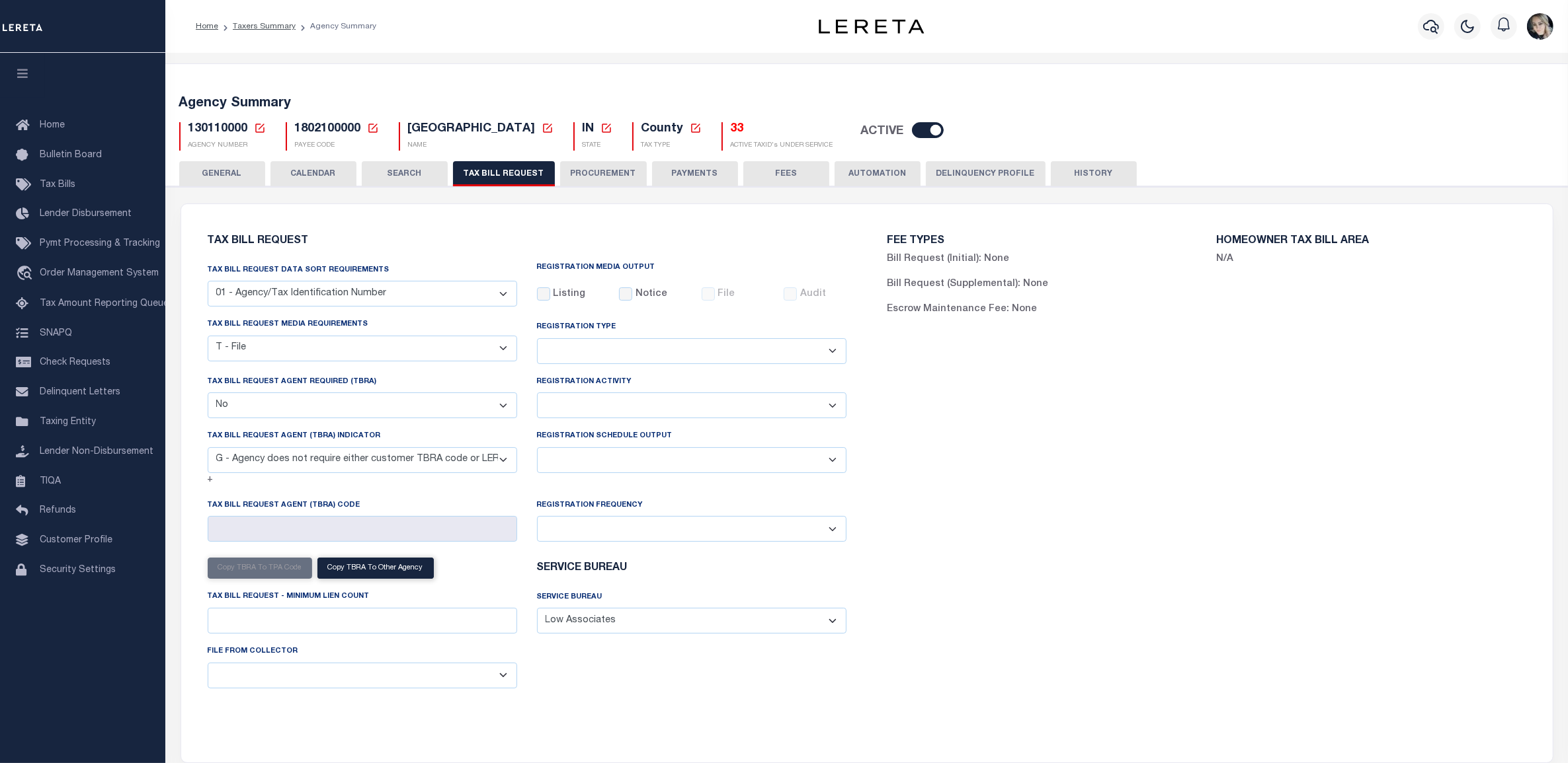
select select "1"
click at [537, 450] on select "Delta File Full File" at bounding box center [691, 460] width 309 height 26
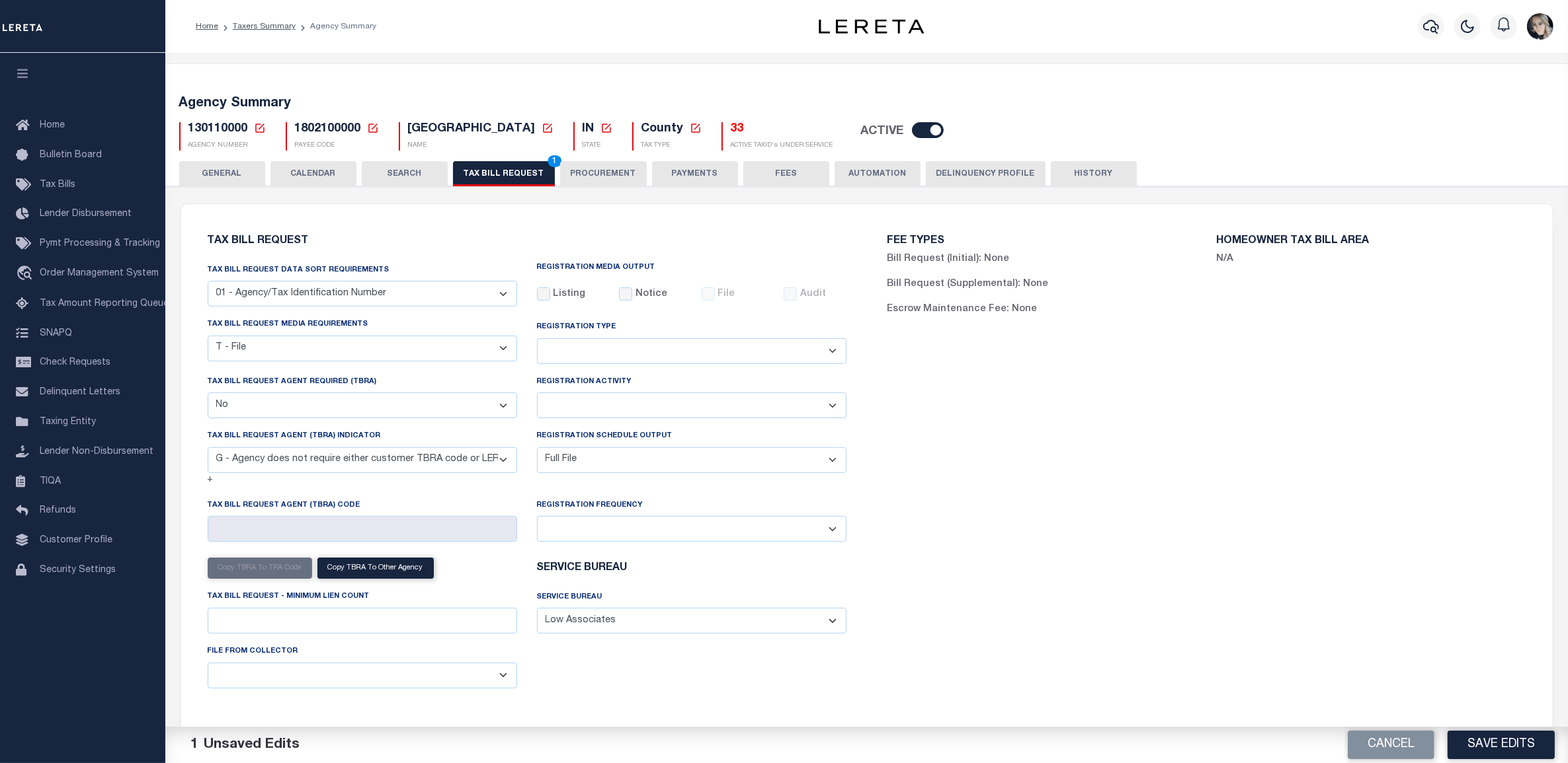
click at [975, 580] on div "FEE TYPES Bill Request (Initial): None Bill Request (Supplemental): None Escrow…" at bounding box center [1206, 475] width 679 height 511
click at [1499, 737] on button "Save Edits" at bounding box center [1500, 746] width 107 height 29
drag, startPoint x: 1291, startPoint y: 599, endPoint x: 1135, endPoint y: 486, distance: 192.6
click at [1290, 598] on div "FEE TYPES Bill Request (Initial): None Bill Request (Supplemental): None Escrow…" at bounding box center [1206, 475] width 679 height 511
click at [494, 169] on button "TAX BILL REQUEST 1" at bounding box center [503, 174] width 102 height 25
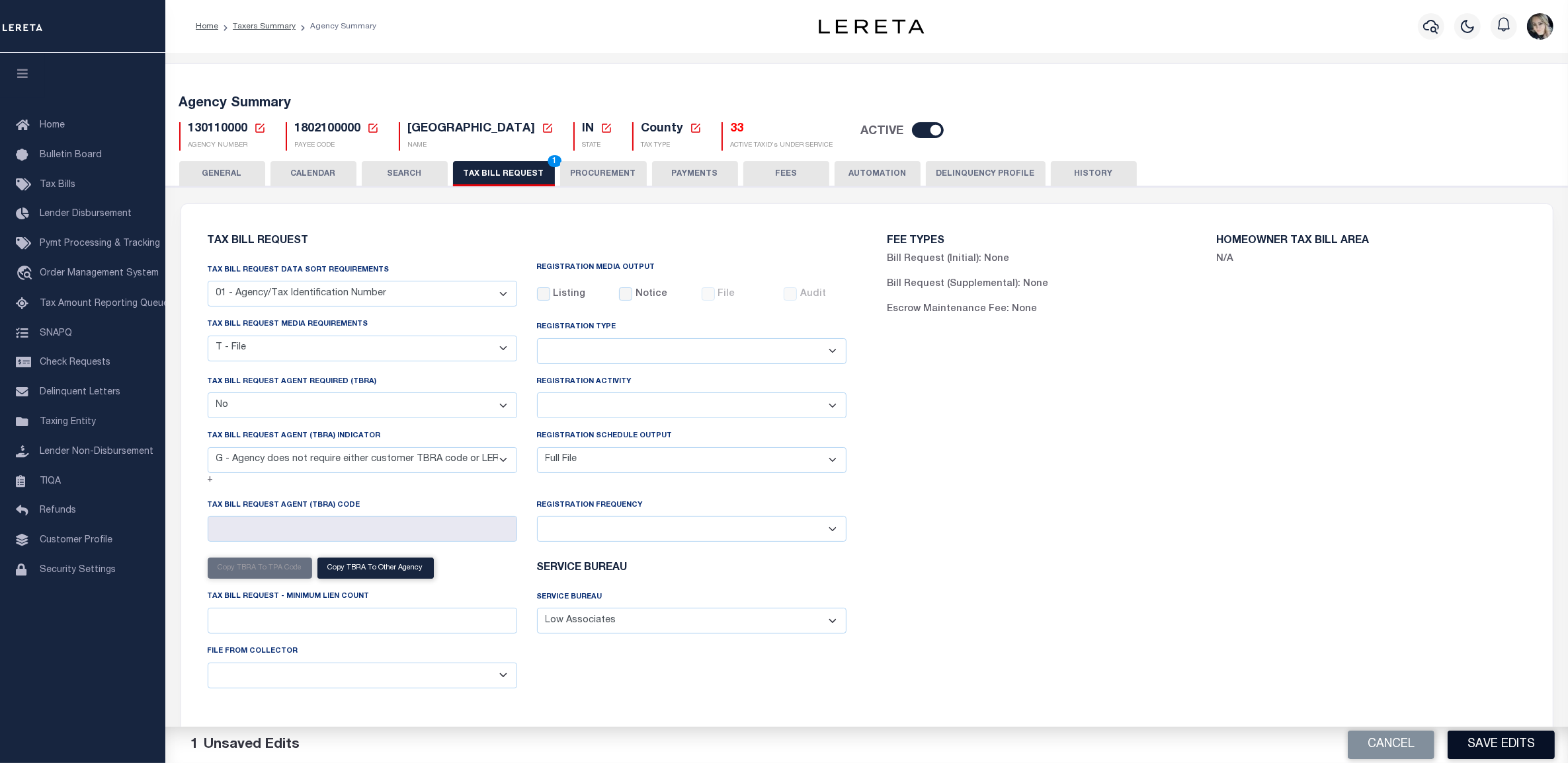
click at [1480, 741] on button "Save Edits" at bounding box center [1500, 746] width 107 height 29
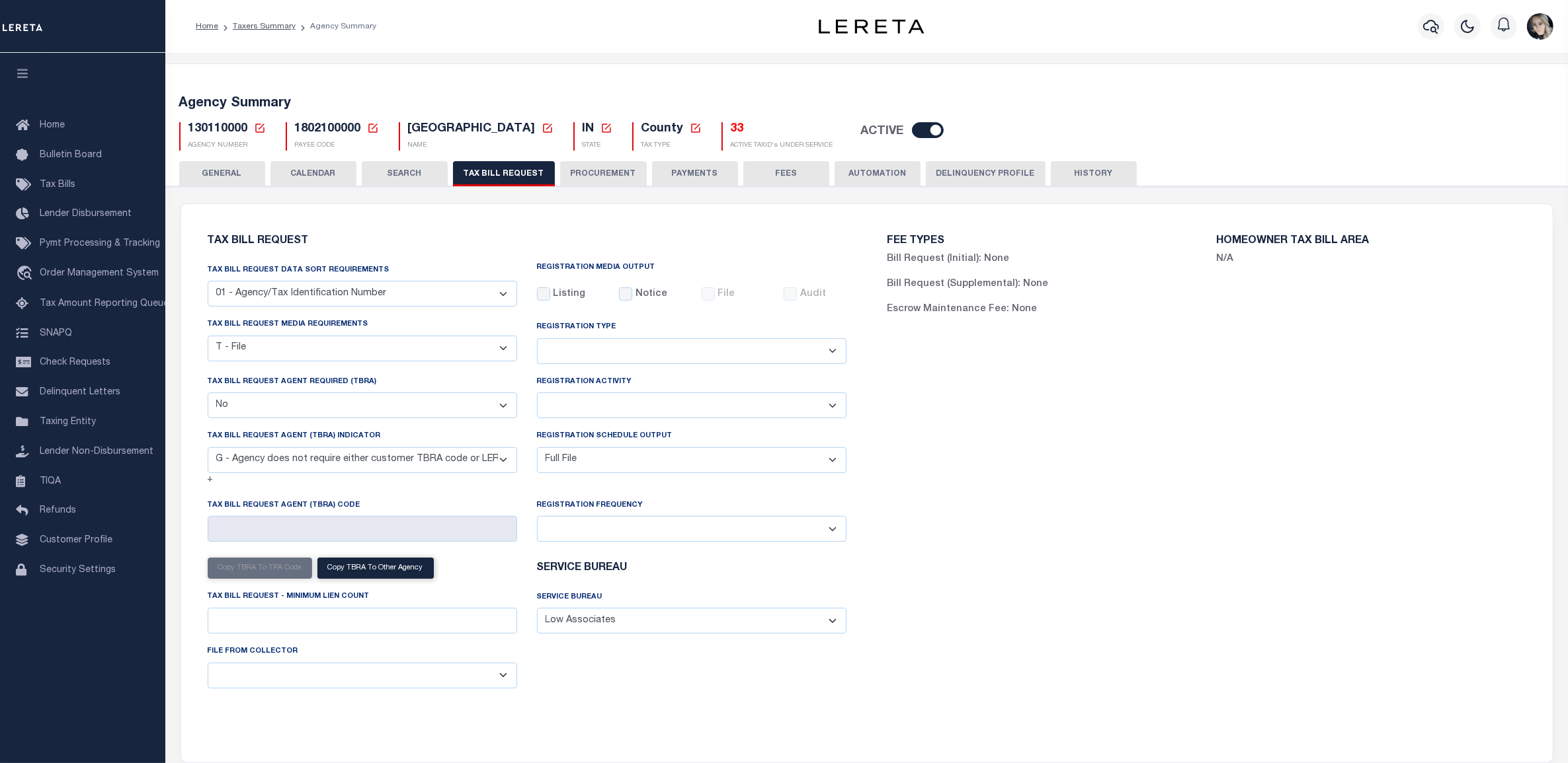
click at [1141, 615] on div "FEE TYPES Bill Request (Initial): None Bill Request (Supplemental): None Escrow…" at bounding box center [1206, 475] width 679 height 511
click at [258, 125] on icon at bounding box center [259, 128] width 12 height 12
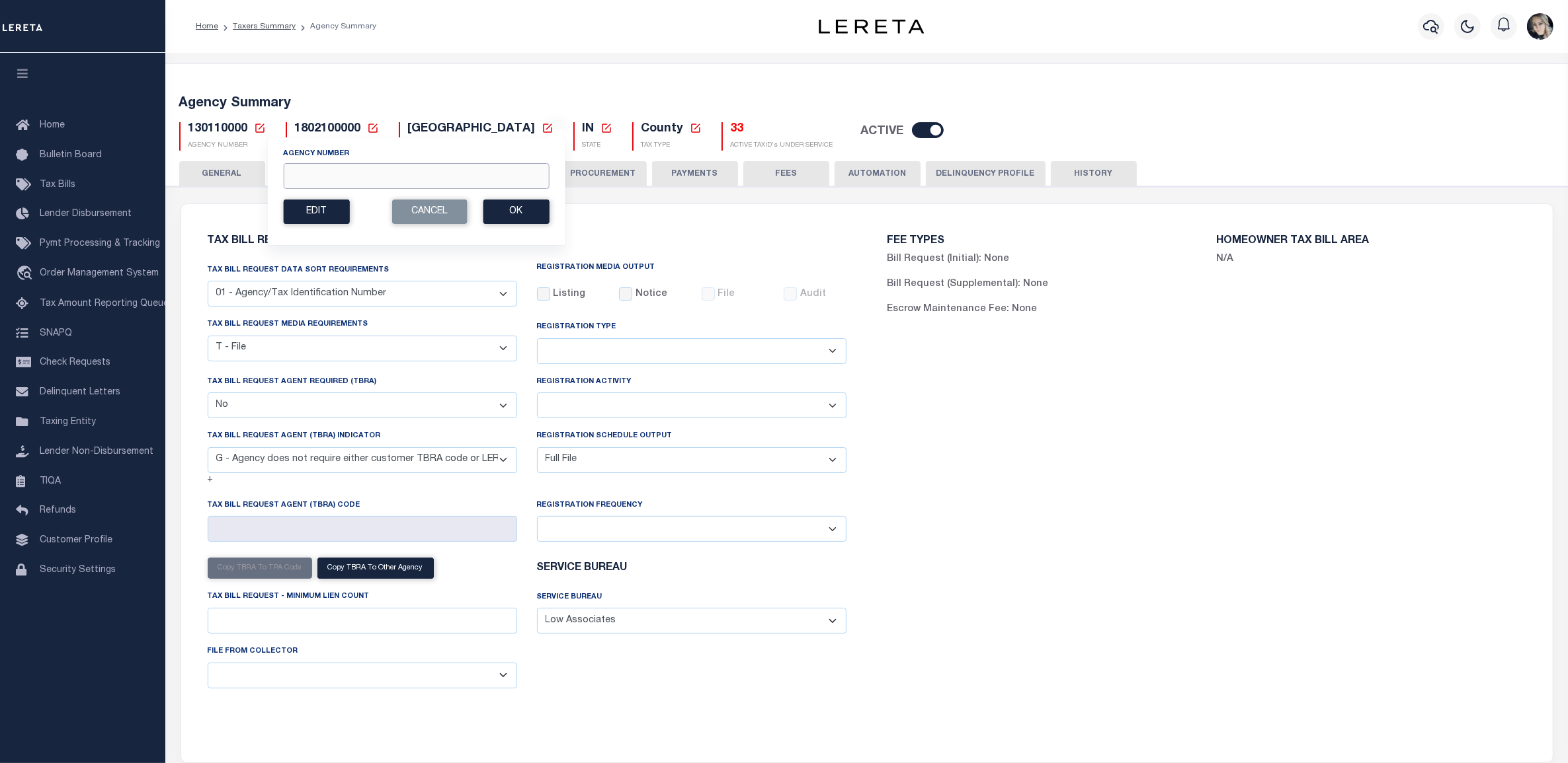
click at [299, 172] on input "Agency Number" at bounding box center [416, 176] width 266 height 26
paste input "090580000"
type input "090580000"
click at [493, 209] on button "Ok" at bounding box center [515, 211] width 66 height 24
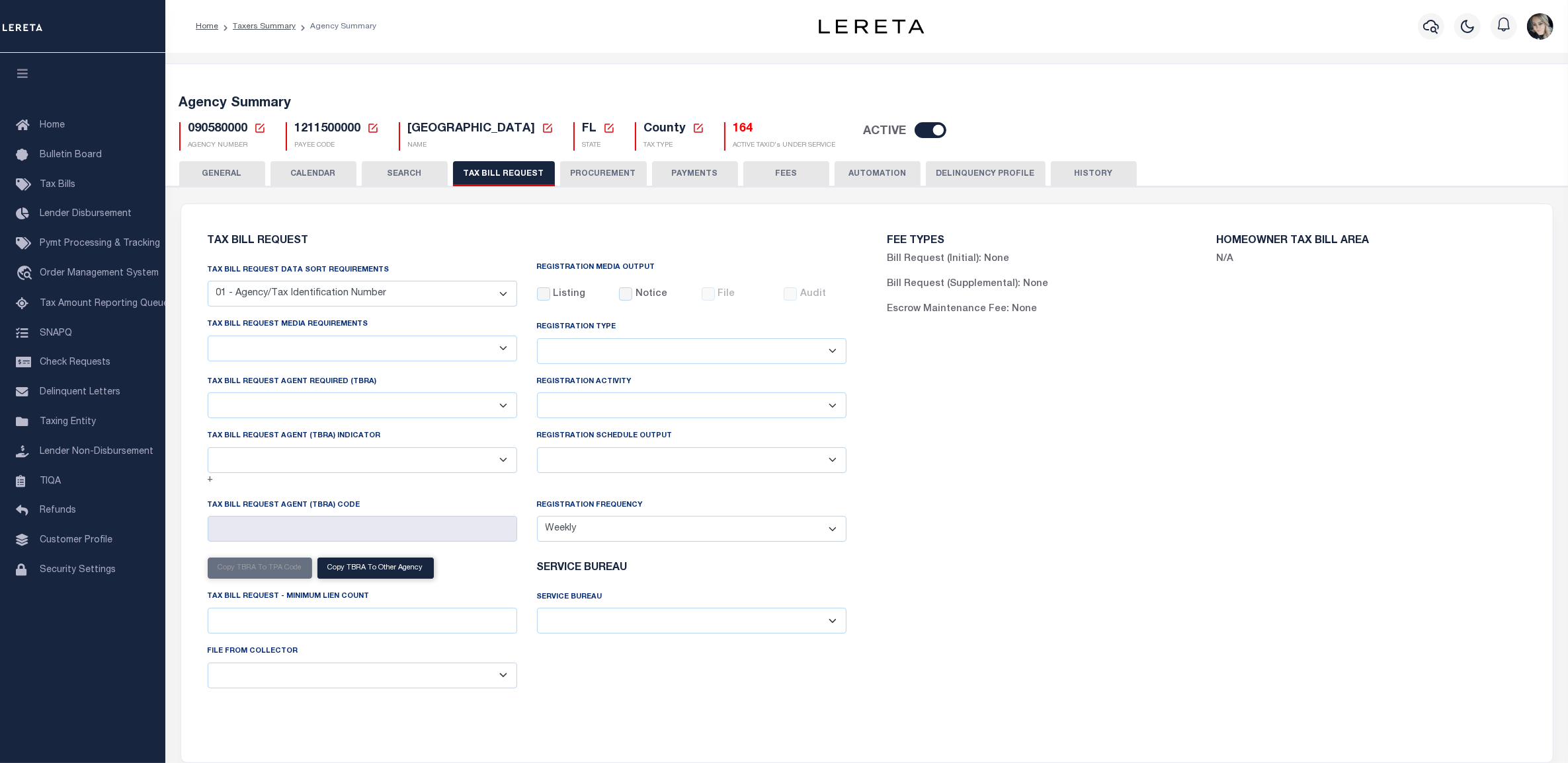
select select "28"
checkbox input "false"
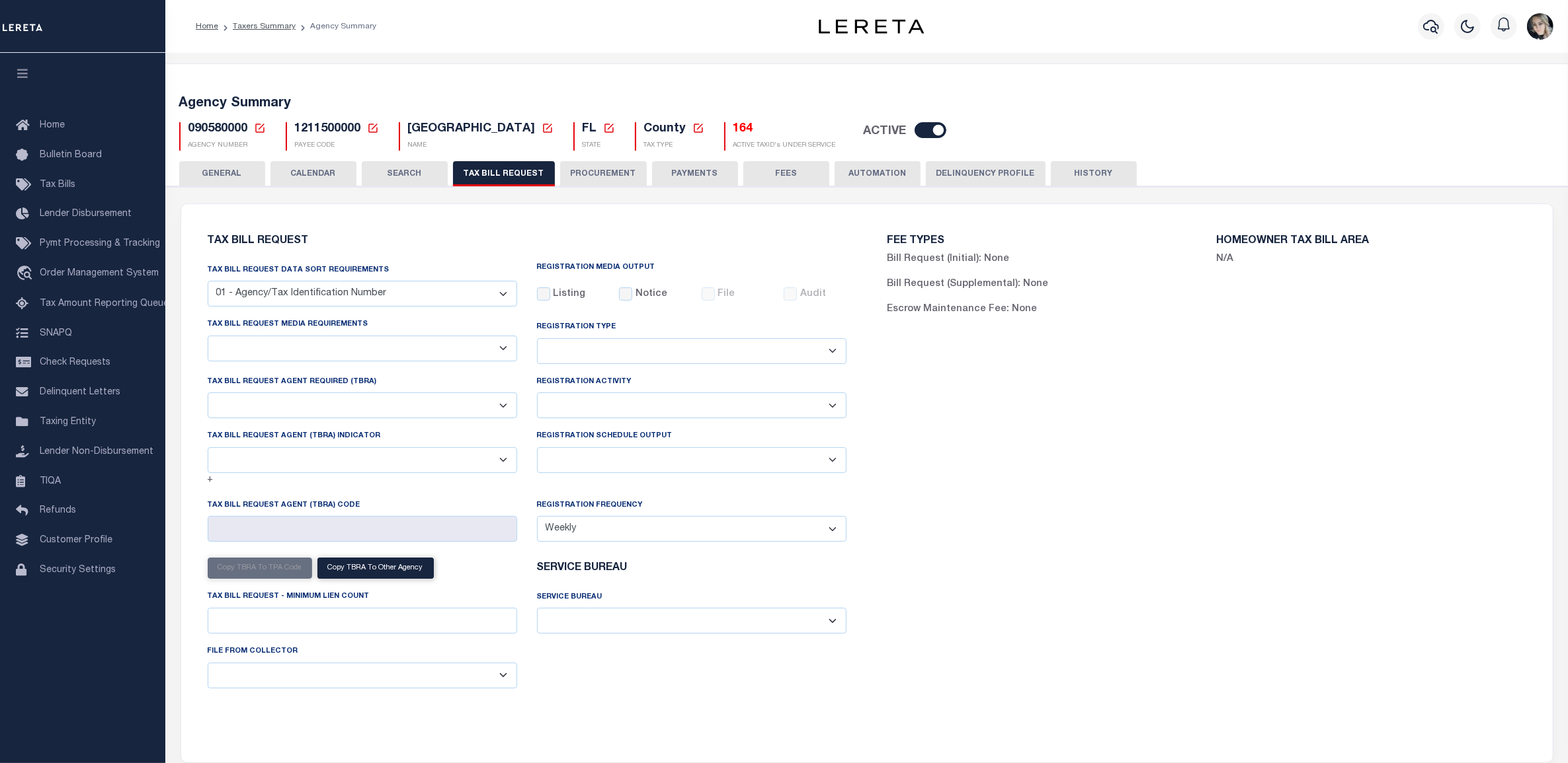
select select "22"
select select "false"
select select
select select "7803021001"
select select "2"
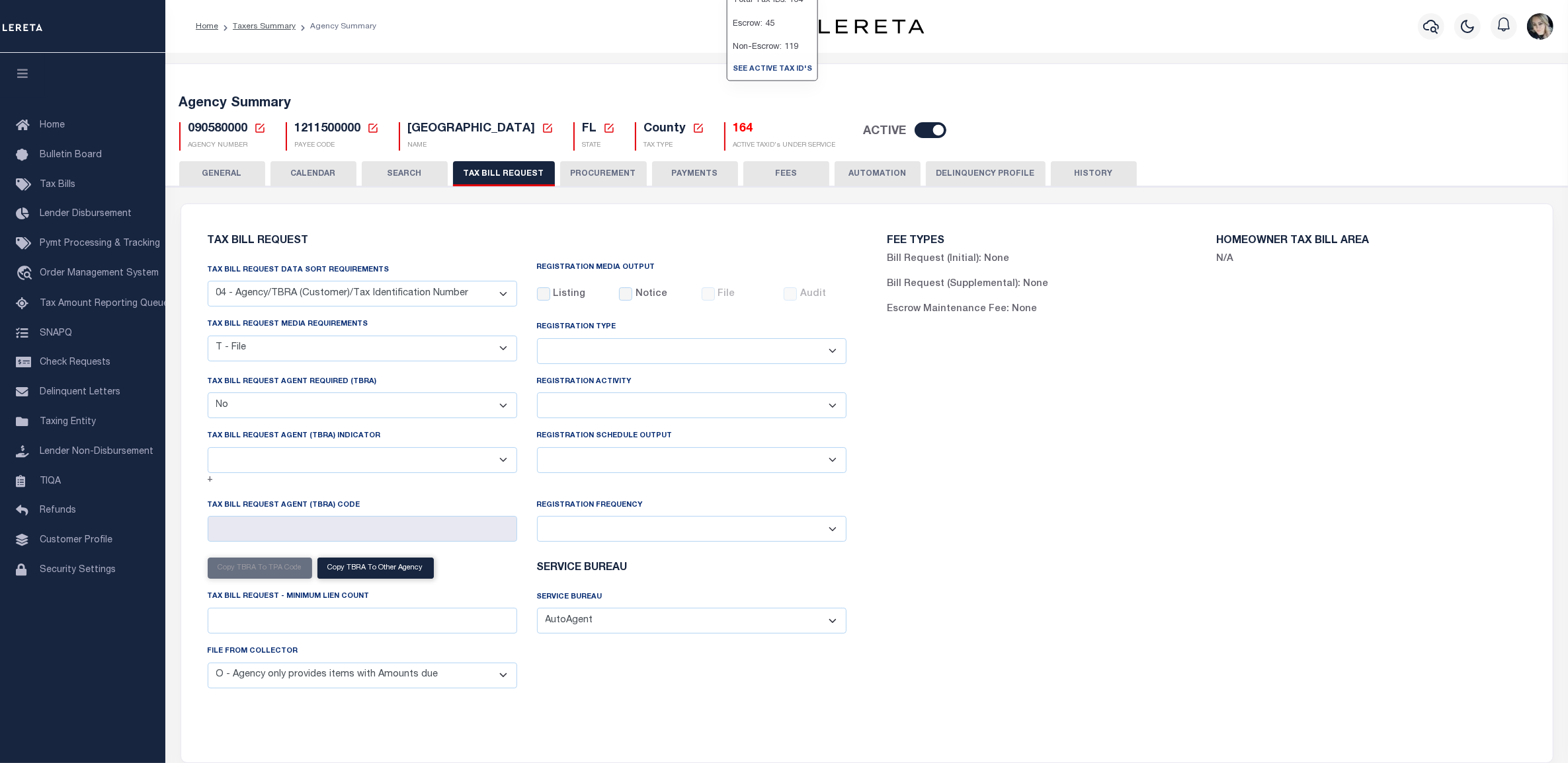
click at [632, 466] on select "Delta File Full File" at bounding box center [691, 460] width 309 height 26
select select "1"
click at [537, 450] on select "Delta File Full File" at bounding box center [691, 460] width 309 height 26
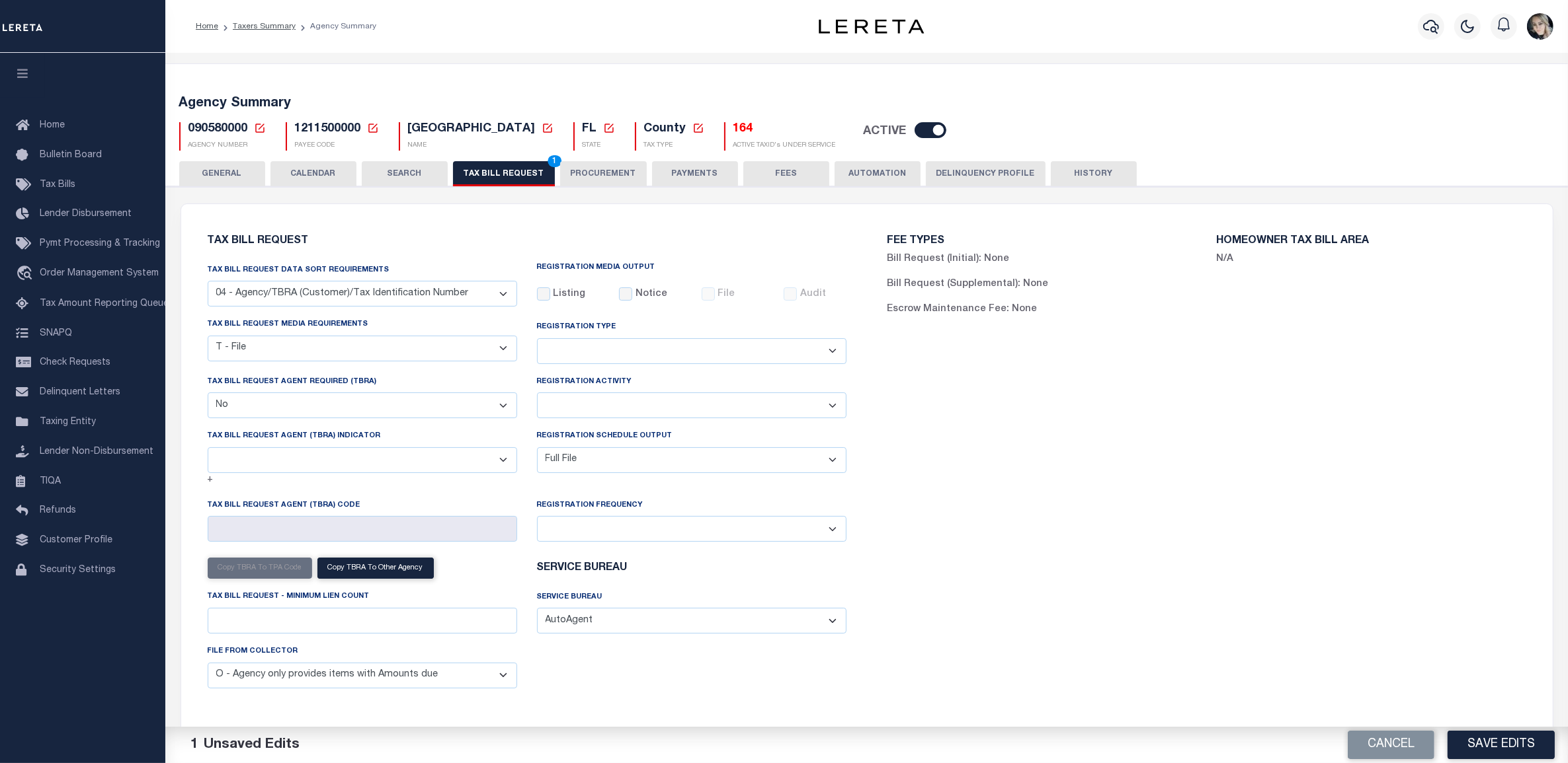
click at [984, 526] on div "FEE TYPES Bill Request (Initial): None Bill Request (Supplemental): None Escrow…" at bounding box center [1206, 475] width 679 height 511
click at [1462, 744] on button "Save Edits" at bounding box center [1500, 746] width 107 height 29
click at [506, 179] on button "TAX BILL REQUEST 1" at bounding box center [503, 174] width 102 height 25
drag, startPoint x: 1474, startPoint y: 739, endPoint x: 1467, endPoint y: 731, distance: 10.6
click at [1474, 739] on button "Save Edits" at bounding box center [1500, 746] width 107 height 29
